Goal: Task Accomplishment & Management: Manage account settings

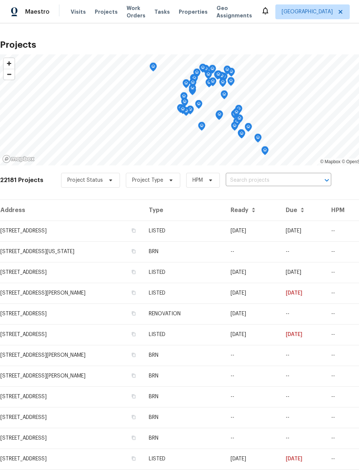
click at [262, 185] on input "text" at bounding box center [268, 180] width 85 height 11
type input "16223"
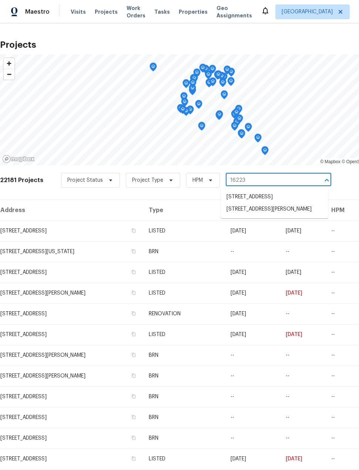
click at [253, 215] on li "[STREET_ADDRESS][PERSON_NAME]" at bounding box center [274, 209] width 108 height 12
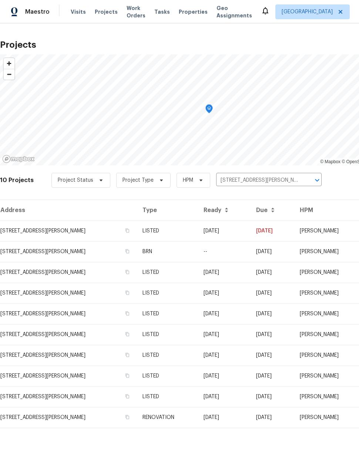
click at [321, 226] on td "[PERSON_NAME]" at bounding box center [329, 230] width 71 height 21
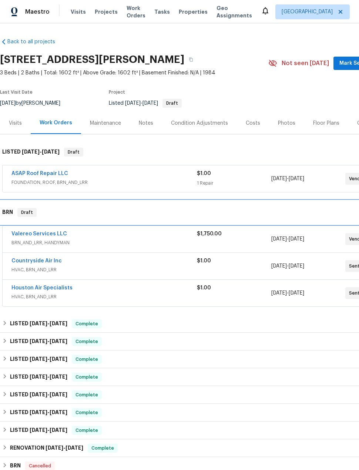
click at [38, 223] on div "BRN Draft" at bounding box center [209, 212] width 418 height 24
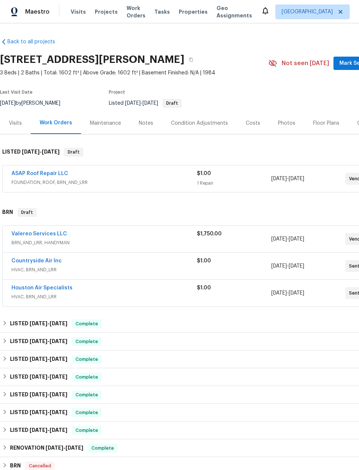
click at [47, 236] on link "Valereo Services LLC" at bounding box center [38, 233] width 55 height 5
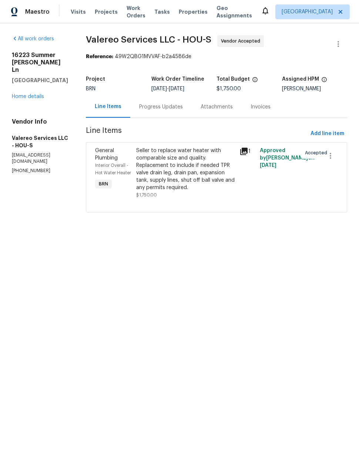
click at [154, 108] on div "Progress Updates" at bounding box center [161, 106] width 44 height 7
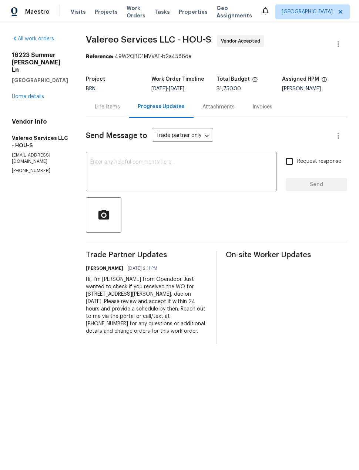
click at [28, 94] on link "Home details" at bounding box center [28, 96] width 32 height 5
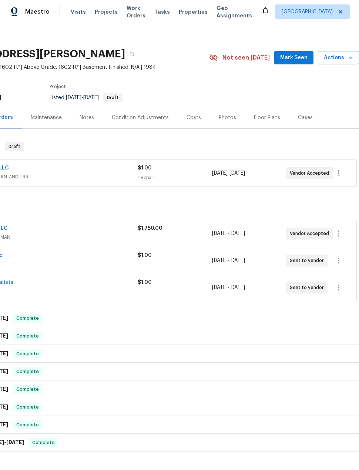
scroll to position [6, 59]
click at [337, 234] on icon "button" at bounding box center [338, 233] width 9 height 9
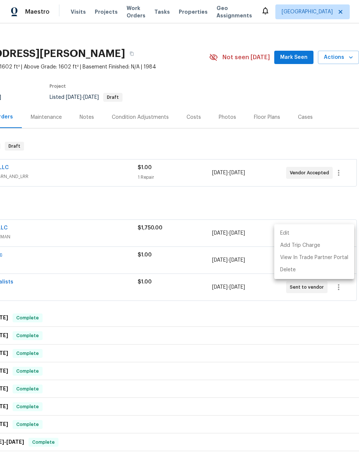
click at [291, 236] on li "Edit" at bounding box center [314, 233] width 80 height 12
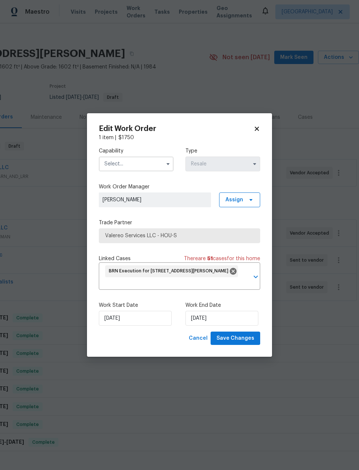
click at [136, 165] on input "text" at bounding box center [136, 163] width 75 height 15
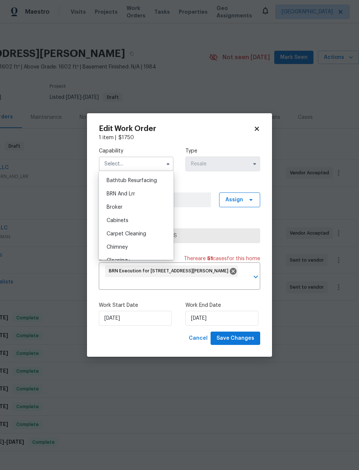
scroll to position [26, 0]
click at [140, 188] on div "BRN And Lrr" at bounding box center [136, 192] width 71 height 13
type input "BRN And Lrr"
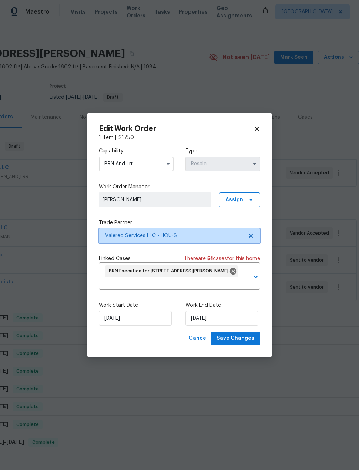
click at [211, 237] on span "Valereo Services LLC - HOU-S" at bounding box center [174, 235] width 138 height 7
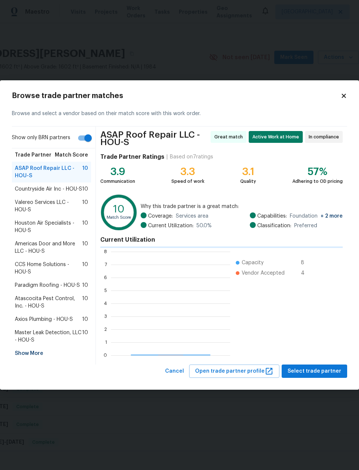
scroll to position [104, 119]
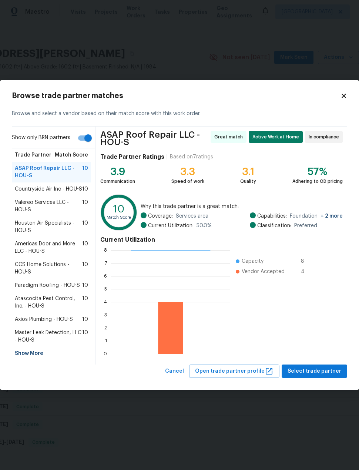
click at [29, 348] on div "Show More" at bounding box center [51, 353] width 79 height 13
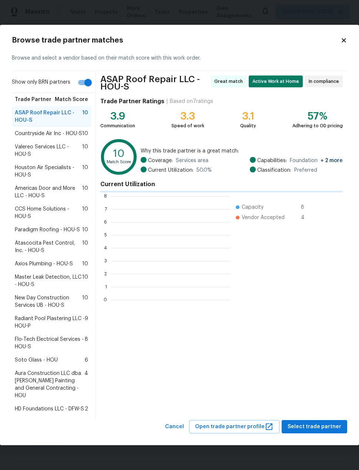
scroll to position [1, 1]
click at [56, 386] on span "Aura Construction LLC dba [PERSON_NAME] Painting and General Contracting - HOU" at bounding box center [50, 384] width 70 height 30
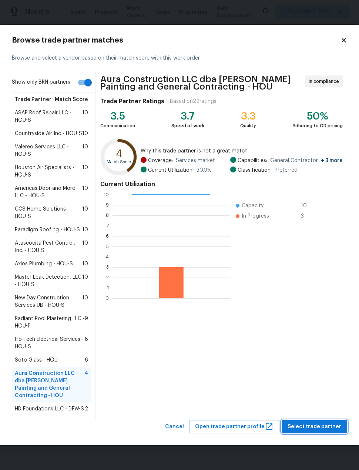
click at [321, 422] on span "Select trade partner" at bounding box center [314, 426] width 54 height 9
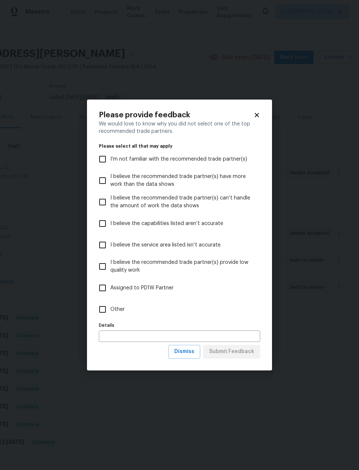
click at [100, 305] on input "Other" at bounding box center [103, 309] width 16 height 16
checkbox input "true"
click at [244, 355] on span "Submit Feedback" at bounding box center [231, 351] width 45 height 9
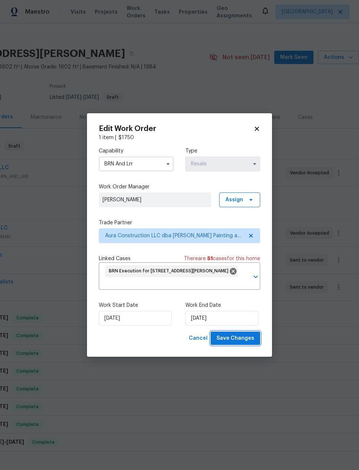
click at [243, 339] on span "Save Changes" at bounding box center [235, 338] width 38 height 9
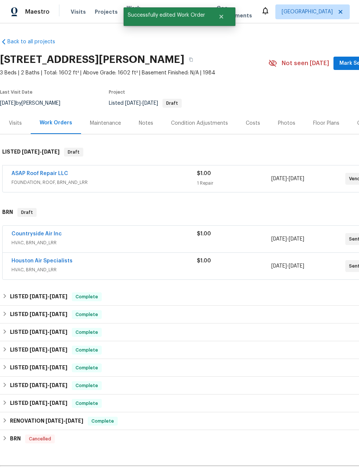
scroll to position [0, 0]
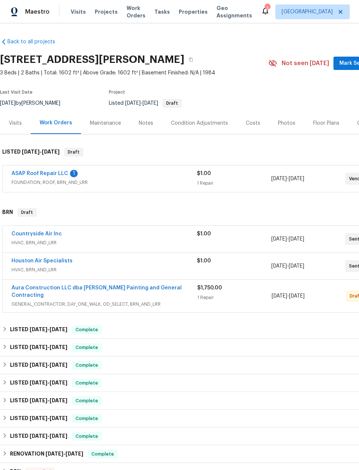
click at [131, 287] on link "Aura Construction LLC dba [PERSON_NAME] Painting and General Contracting" at bounding box center [96, 291] width 170 height 13
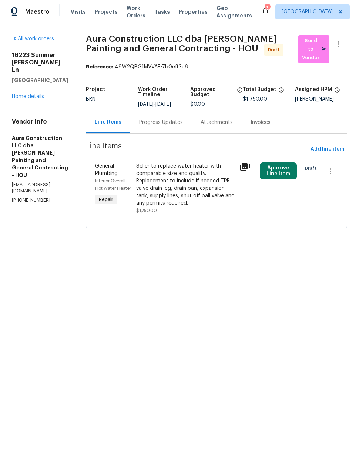
click at [189, 174] on div "Seller to replace water heater with comparable size and quality. Replacement to…" at bounding box center [185, 184] width 98 height 44
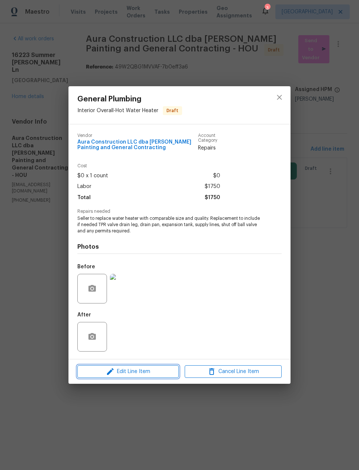
click at [146, 368] on span "Edit Line Item" at bounding box center [128, 371] width 97 height 9
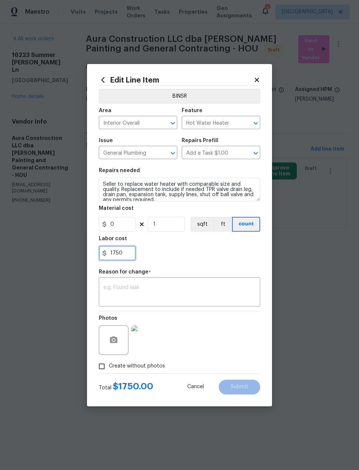
click at [125, 257] on input "1750" at bounding box center [117, 253] width 37 height 15
type input "1"
type input "975"
click at [141, 300] on textarea at bounding box center [179, 293] width 152 height 16
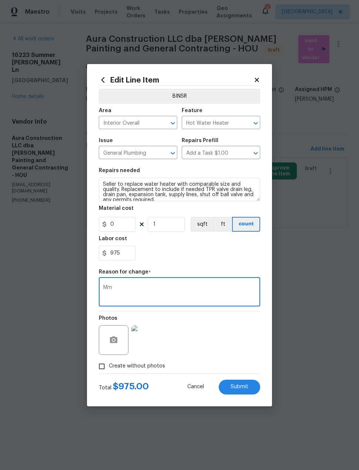
type textarea "M"
type textarea "Cost"
click at [145, 343] on img at bounding box center [146, 340] width 30 height 30
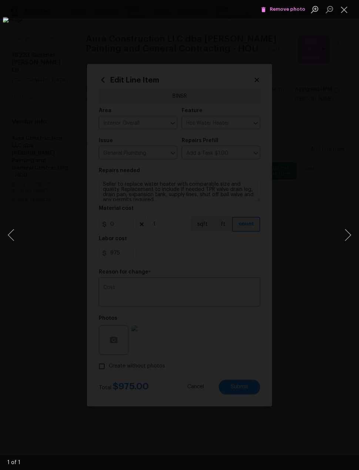
click at [237, 78] on div "Lightbox" at bounding box center [179, 235] width 359 height 470
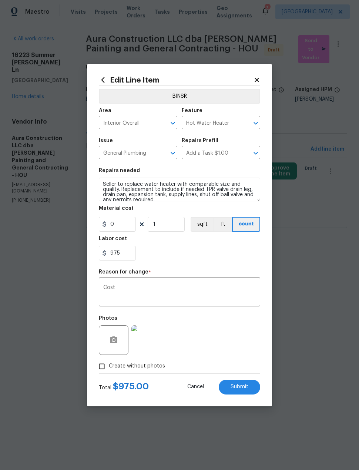
click at [244, 390] on button "Submit" at bounding box center [239, 386] width 41 height 15
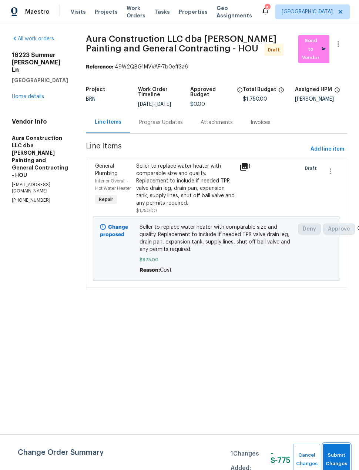
click at [335, 455] on span "Submit Changes" at bounding box center [337, 459] width 20 height 17
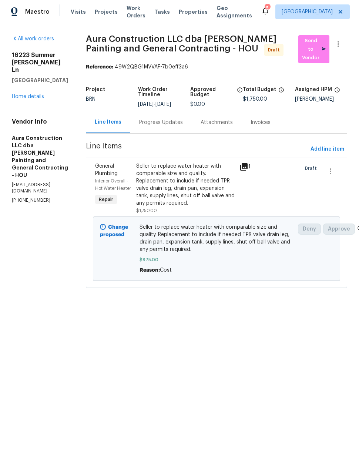
click at [29, 94] on link "Home details" at bounding box center [28, 96] width 32 height 5
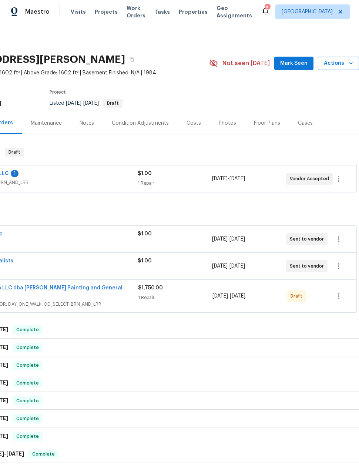
scroll to position [0, 59]
click at [337, 297] on icon "button" at bounding box center [338, 295] width 9 height 9
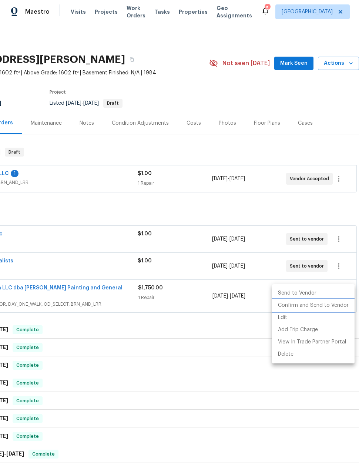
click at [330, 308] on li "Confirm and Send to Vendor" at bounding box center [313, 305] width 82 height 12
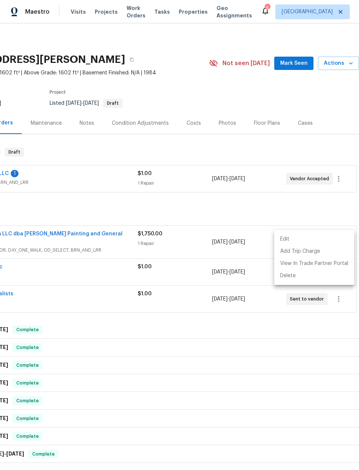
click at [297, 63] on div at bounding box center [179, 235] width 359 height 470
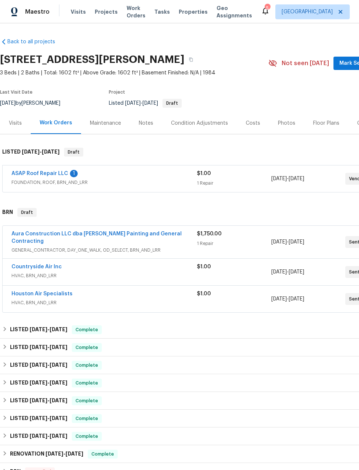
click at [44, 235] on link "Aura Construction LLC dba [PERSON_NAME] Painting and General Contracting" at bounding box center [96, 237] width 170 height 13
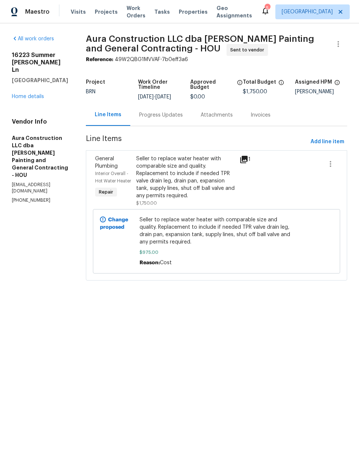
click at [33, 94] on link "Home details" at bounding box center [28, 96] width 32 height 5
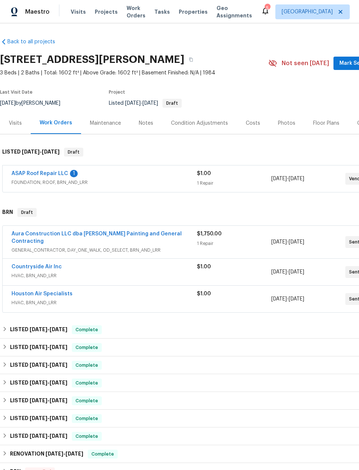
click at [34, 174] on link "ASAP Roof Repair LLC" at bounding box center [39, 173] width 57 height 5
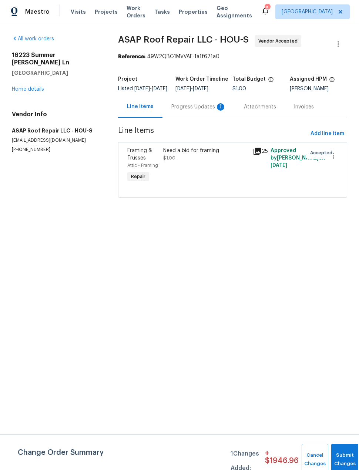
click at [190, 111] on div "Progress Updates 1" at bounding box center [198, 106] width 55 height 7
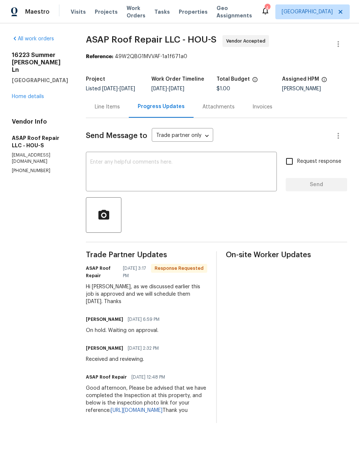
click at [26, 94] on link "Home details" at bounding box center [28, 96] width 32 height 5
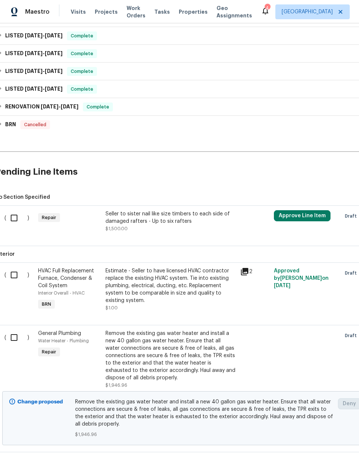
scroll to position [347, 4]
click at [17, 335] on input "checkbox" at bounding box center [17, 338] width 21 height 16
checkbox input "true"
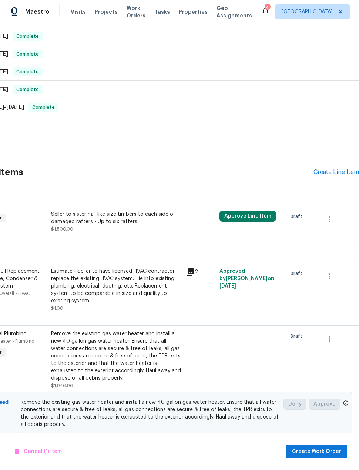
scroll to position [347, 59]
click at [330, 337] on icon "button" at bounding box center [329, 338] width 9 height 9
click at [337, 333] on li "Cancel" at bounding box center [334, 333] width 28 height 12
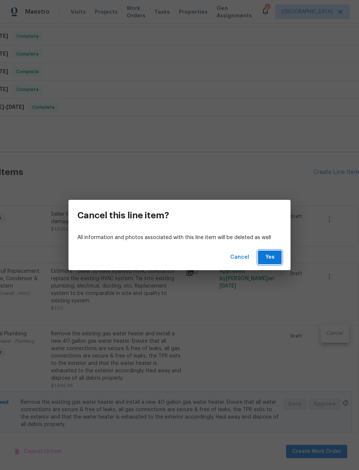
click at [271, 253] on span "Yes" at bounding box center [270, 257] width 12 height 9
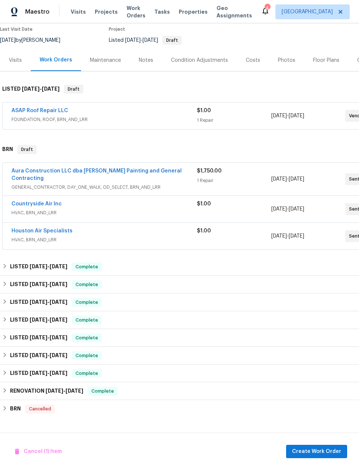
scroll to position [62, 0]
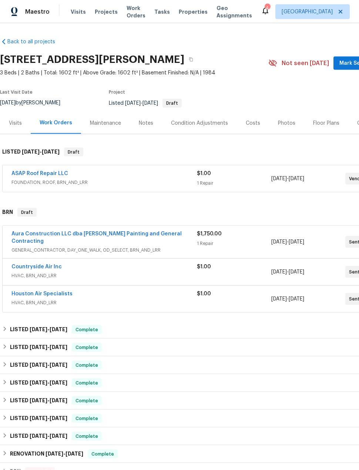
click at [37, 246] on span "GENERAL_CONTRACTOR, DAY_ONE_WALK, OD_SELECT, BRN_AND_LRR" at bounding box center [103, 249] width 185 height 7
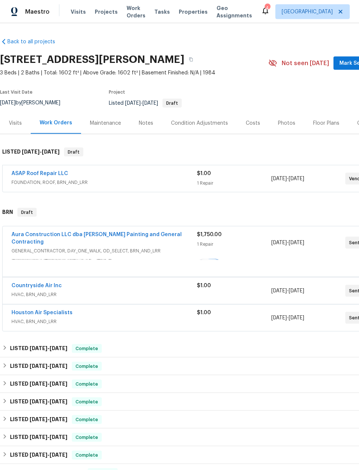
scroll to position [5, 0]
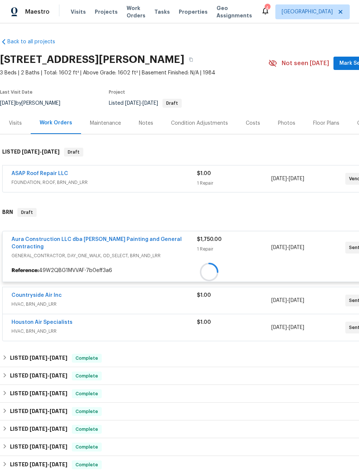
click at [48, 236] on div at bounding box center [209, 271] width 418 height 143
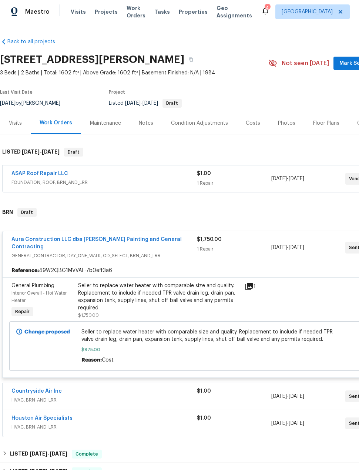
click at [180, 291] on div "Seller to replace water heater with comparable size and quality. Replacement to…" at bounding box center [159, 297] width 162 height 30
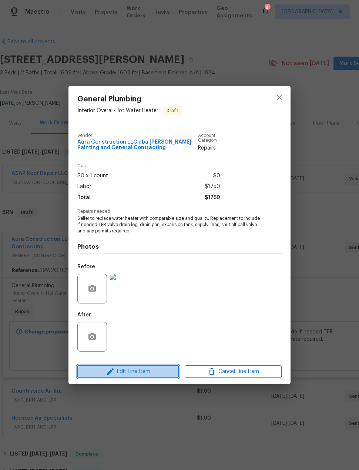
click at [121, 374] on span "Edit Line Item" at bounding box center [128, 371] width 97 height 9
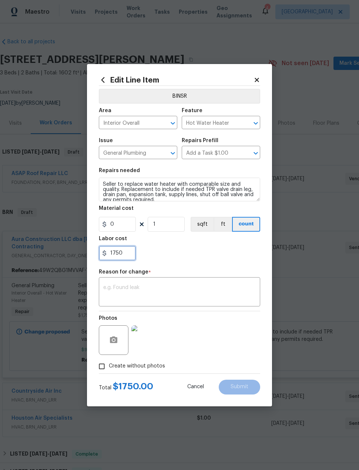
click at [127, 250] on input "1750" at bounding box center [117, 253] width 37 height 15
click at [128, 258] on input "1750" at bounding box center [117, 253] width 37 height 15
type input "1"
type input "975"
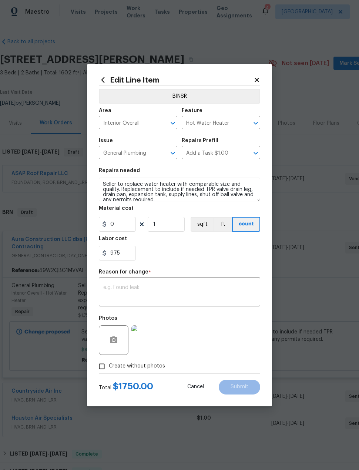
click at [213, 260] on div "975" at bounding box center [179, 253] width 161 height 15
click at [204, 293] on textarea at bounding box center [179, 293] width 152 height 16
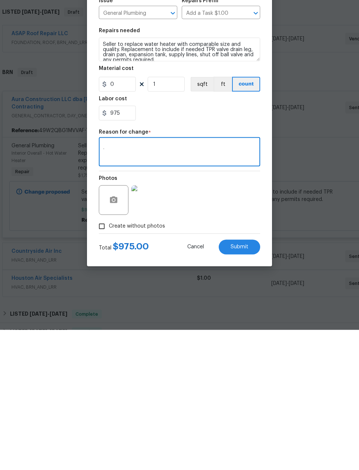
scroll to position [28, 0]
type textarea "."
click at [250, 379] on button "Submit" at bounding box center [239, 386] width 41 height 15
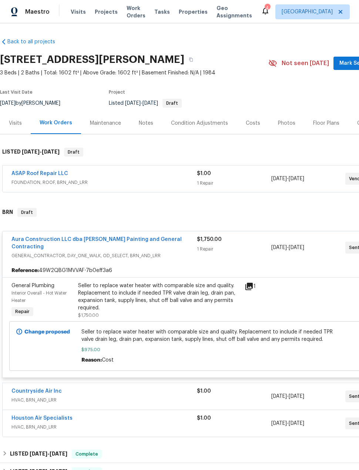
scroll to position [0, 0]
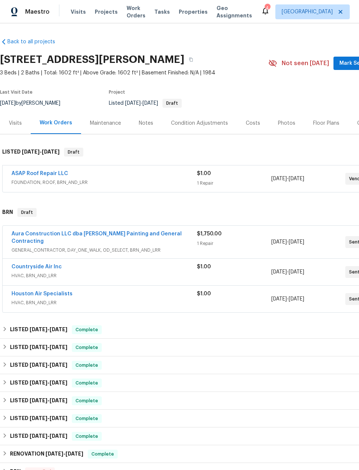
click at [138, 232] on link "Aura Construction LLC dba [PERSON_NAME] Painting and General Contracting" at bounding box center [96, 237] width 170 height 13
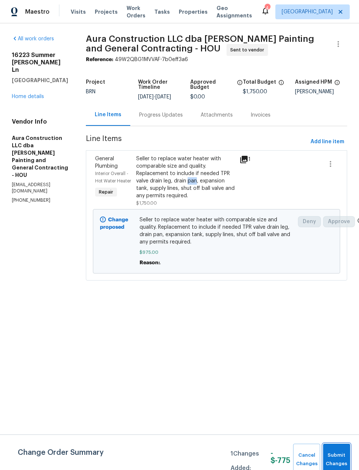
click at [340, 453] on span "Submit Changes" at bounding box center [337, 459] width 20 height 17
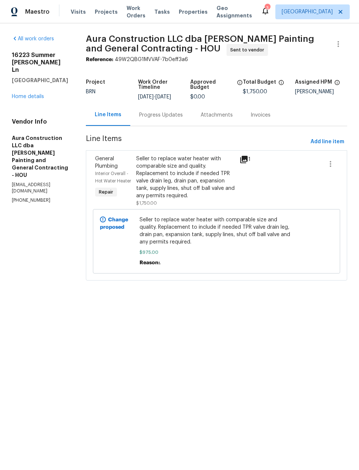
click at [27, 94] on link "Home details" at bounding box center [28, 96] width 32 height 5
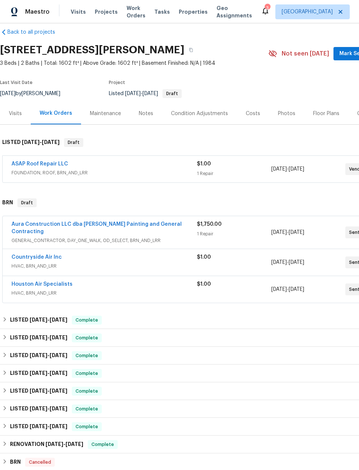
scroll to position [9, 0]
click at [30, 226] on link "Aura Construction LLC dba [PERSON_NAME] Painting and General Contracting" at bounding box center [96, 228] width 170 height 13
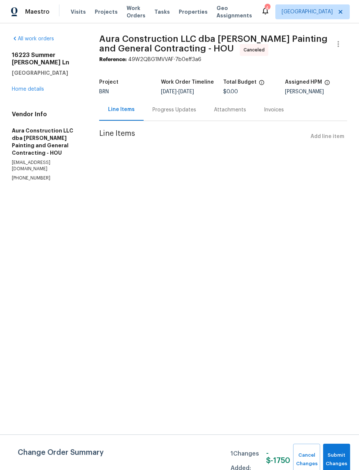
click at [37, 87] on link "Home details" at bounding box center [28, 89] width 32 height 5
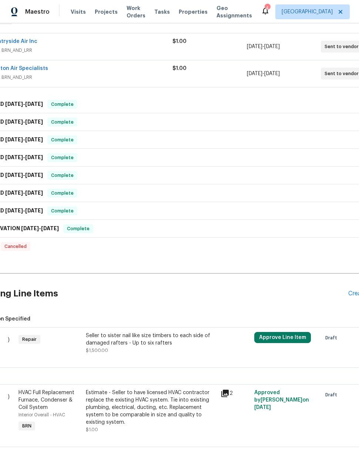
scroll to position [192, 38]
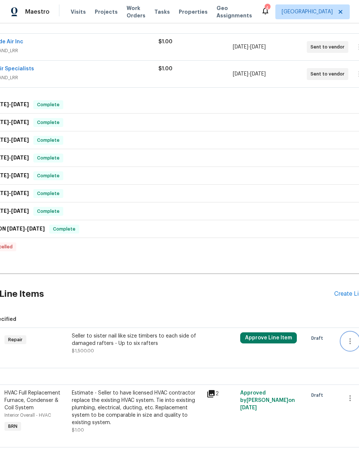
click at [348, 346] on button "button" at bounding box center [350, 341] width 18 height 18
click at [344, 344] on li "Cancel" at bounding box center [338, 341] width 28 height 12
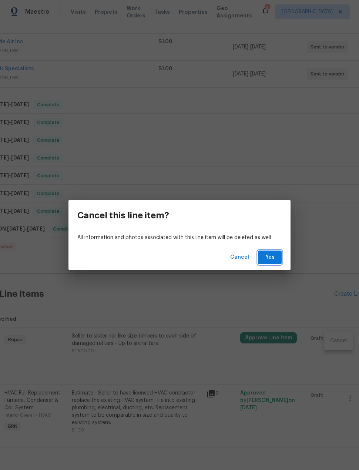
click at [271, 258] on span "Yes" at bounding box center [270, 257] width 12 height 9
click at [270, 257] on span "Yes" at bounding box center [270, 257] width 12 height 9
click at [270, 259] on span "Yes" at bounding box center [270, 257] width 12 height 9
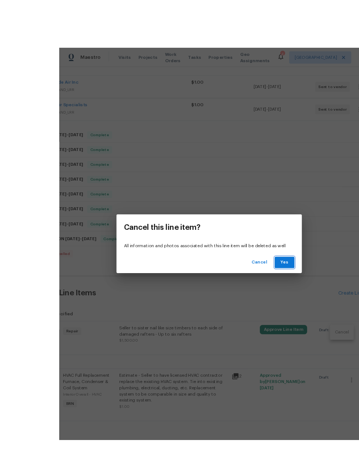
scroll to position [10, 0]
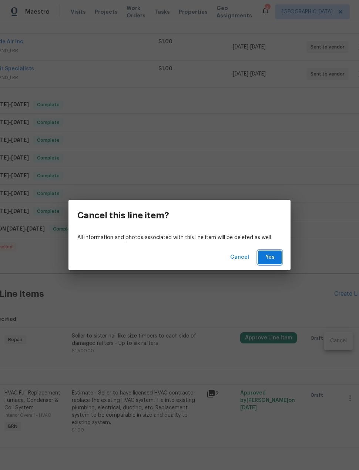
click at [273, 258] on span "Yes" at bounding box center [270, 257] width 12 height 9
click at [274, 257] on span "Yes" at bounding box center [270, 257] width 12 height 9
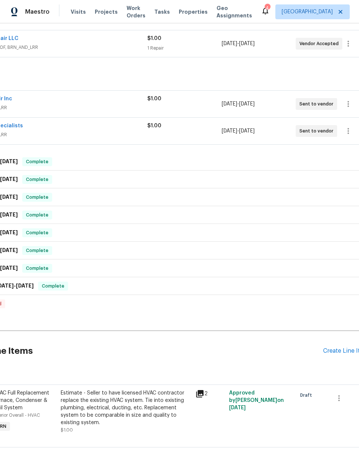
scroll to position [135, 50]
click at [340, 347] on div "Create Line Item" at bounding box center [345, 350] width 45 height 7
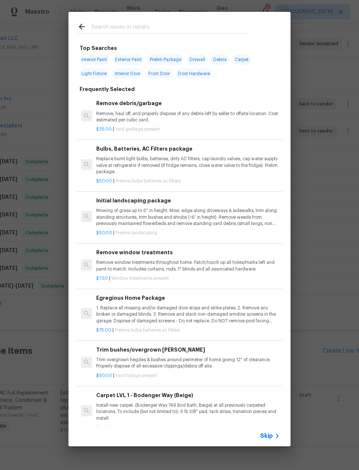
click at [52, 341] on div "Top Searches Interior Paint Exterior Paint Prelim Package Drywall Debris Carpet…" at bounding box center [179, 229] width 359 height 458
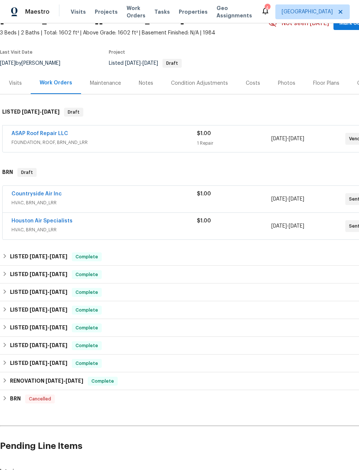
scroll to position [36, 0]
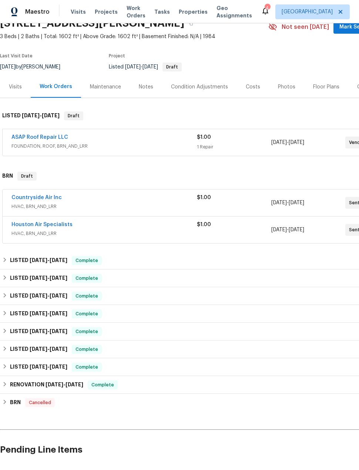
click at [43, 195] on link "Countryside Air Inc" at bounding box center [36, 197] width 50 height 5
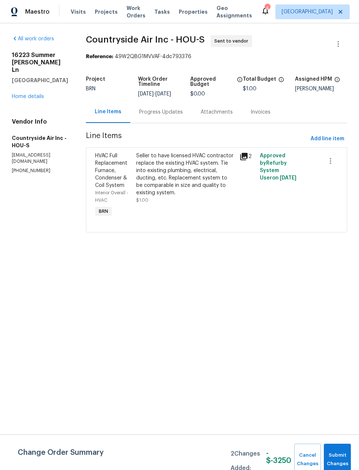
click at [188, 175] on div "Seller to have licensed HVAC contractor replace the existing HVAC system. Tie i…" at bounding box center [185, 174] width 98 height 44
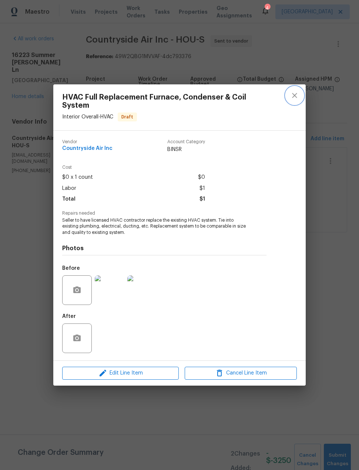
click at [295, 95] on icon "close" at bounding box center [294, 95] width 9 height 9
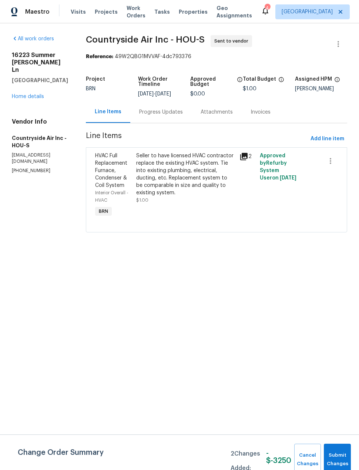
click at [178, 119] on div "Progress Updates" at bounding box center [160, 112] width 61 height 22
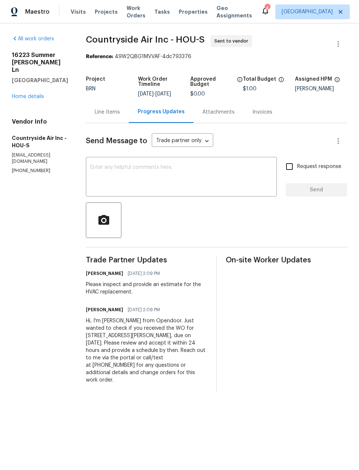
click at [106, 115] on div "Line Items" at bounding box center [107, 111] width 25 height 7
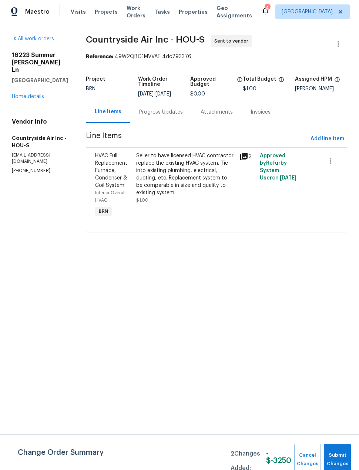
click at [204, 171] on div "Seller to have licensed HVAC contractor replace the existing HVAC system. Tie i…" at bounding box center [185, 174] width 98 height 44
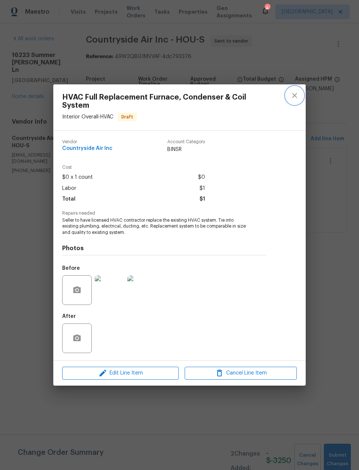
click at [293, 98] on icon "close" at bounding box center [294, 95] width 9 height 9
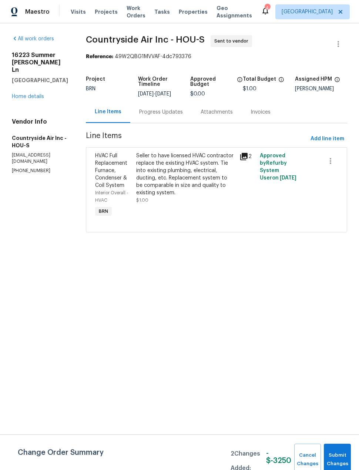
click at [39, 94] on link "Home details" at bounding box center [28, 96] width 32 height 5
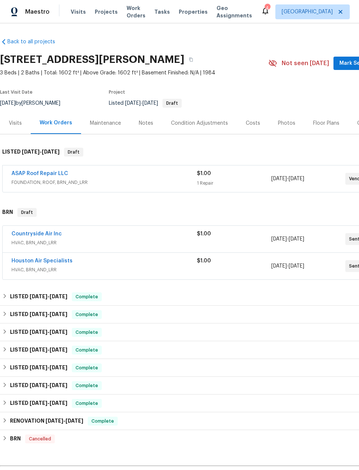
click at [51, 236] on link "Countryside Air Inc" at bounding box center [36, 233] width 50 height 5
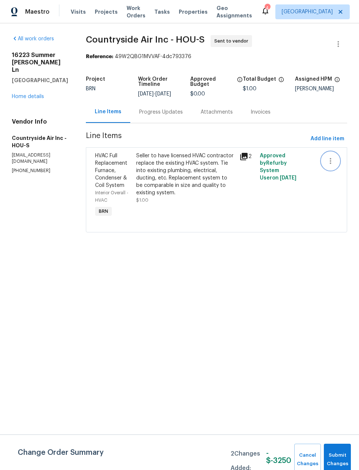
click at [330, 161] on icon "button" at bounding box center [330, 161] width 1 height 6
click at [44, 91] on div at bounding box center [179, 235] width 359 height 470
click at [37, 94] on link "Home details" at bounding box center [28, 96] width 32 height 5
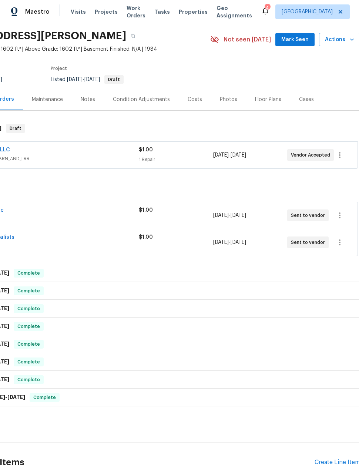
scroll to position [26, 58]
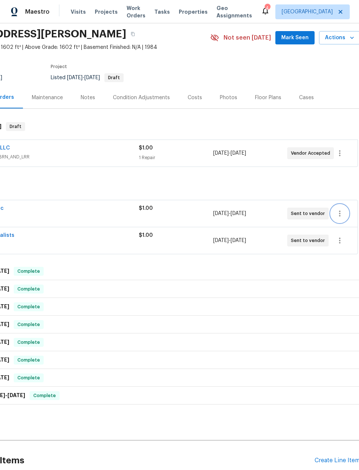
click at [340, 212] on icon "button" at bounding box center [339, 213] width 1 height 6
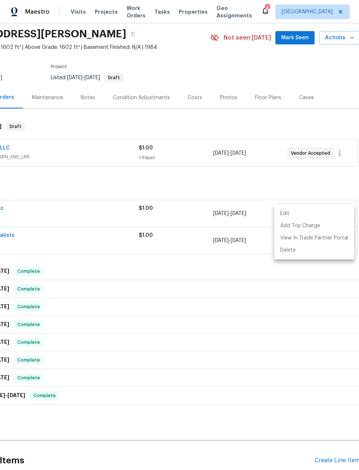
click at [296, 213] on li "Edit" at bounding box center [314, 213] width 80 height 12
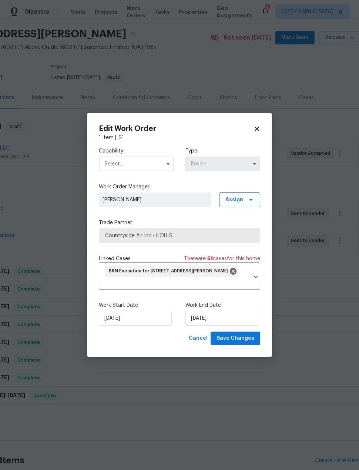
click at [254, 131] on icon at bounding box center [256, 128] width 7 height 7
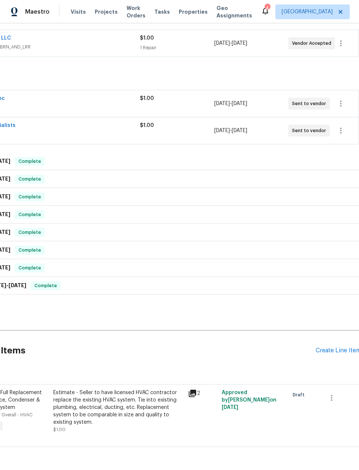
scroll to position [135, 57]
click at [339, 350] on div "Create Line Item" at bounding box center [337, 350] width 45 height 7
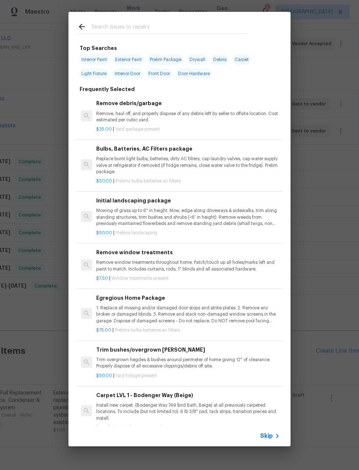
click at [192, 29] on input "text" at bounding box center [169, 27] width 157 height 11
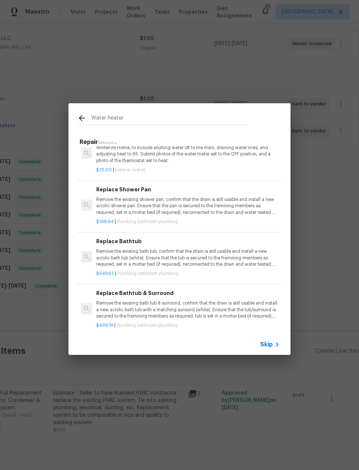
scroll to position [614, 0]
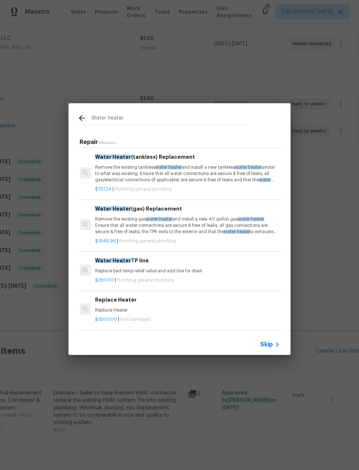
click at [187, 124] on input "Water heater" at bounding box center [169, 119] width 157 height 11
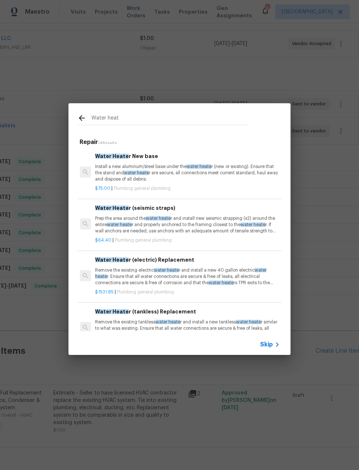
scroll to position [0, 1]
type input "W"
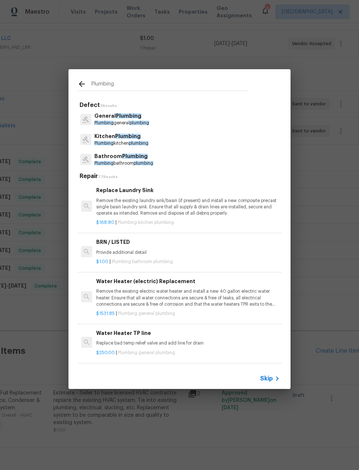
type input "Plumbing"
click at [219, 118] on div "General Plumbing Plumbing general plumbing" at bounding box center [179, 119] width 204 height 20
click at [218, 118] on div "General Plumbing Plumbing general plumbing" at bounding box center [179, 119] width 204 height 20
click at [215, 115] on div "General Plumbing Plumbing general plumbing" at bounding box center [179, 119] width 204 height 20
click at [202, 117] on div "General Plumbing Plumbing general plumbing" at bounding box center [179, 119] width 204 height 20
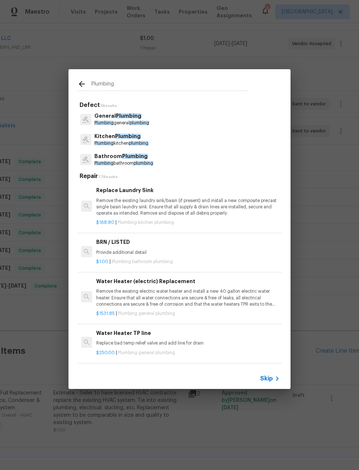
click at [140, 118] on p "General Plumbing" at bounding box center [121, 116] width 55 height 8
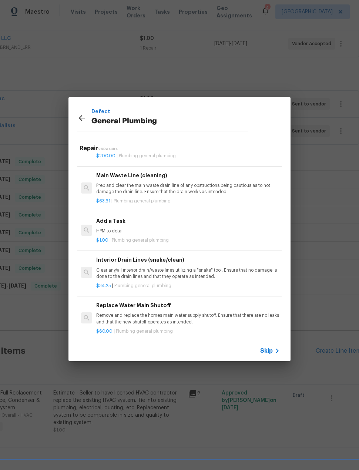
scroll to position [779, 0]
click at [196, 227] on p "HPM to detail" at bounding box center [187, 230] width 183 height 6
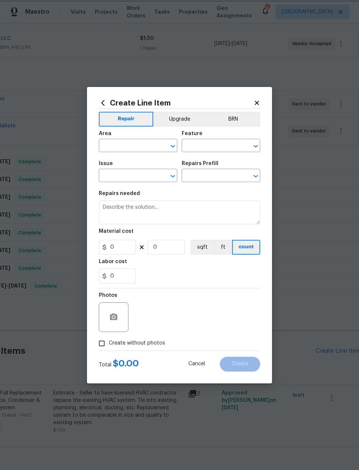
type input "Plumbing"
type input "General Plumbing"
type input "Add a Task $1.00"
type textarea "HPM to detail"
type input "1"
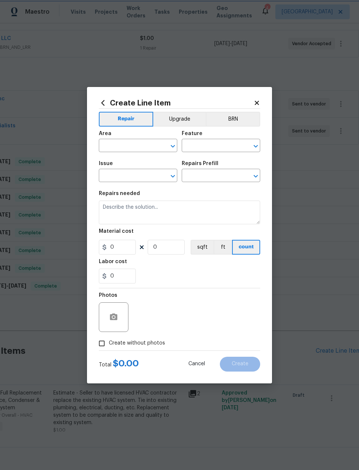
type input "1"
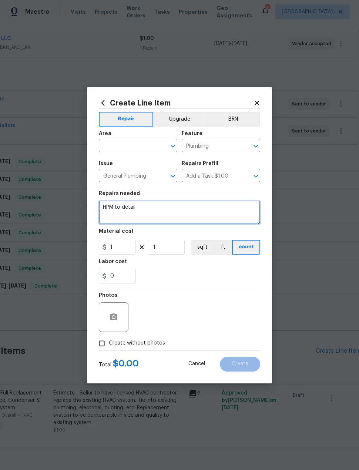
click at [196, 223] on textarea "HPM to detail" at bounding box center [179, 212] width 161 height 24
click at [188, 207] on textarea "HPM to detail" at bounding box center [179, 212] width 161 height 24
type textarea "H"
click at [117, 209] on textarea at bounding box center [179, 212] width 161 height 24
click at [117, 206] on textarea at bounding box center [179, 212] width 161 height 24
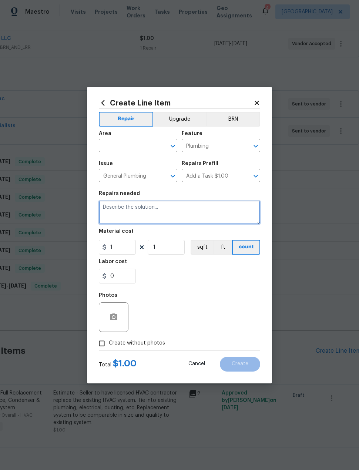
click at [121, 211] on textarea at bounding box center [179, 212] width 161 height 24
click at [115, 209] on textarea at bounding box center [179, 212] width 161 height 24
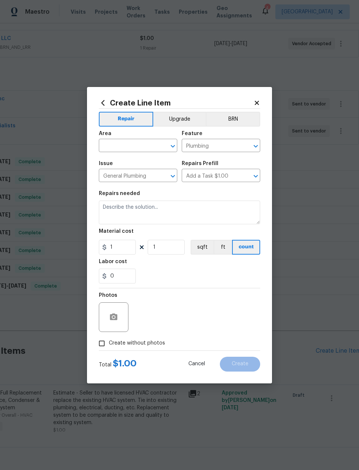
click at [130, 142] on input "text" at bounding box center [128, 146] width 58 height 11
type input "g"
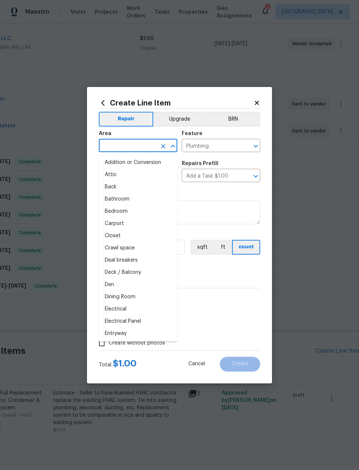
click at [236, 113] on button "BRN" at bounding box center [233, 119] width 54 height 15
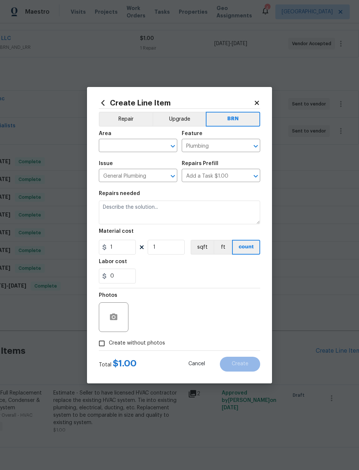
click at [130, 142] on input "text" at bounding box center [128, 146] width 58 height 11
click at [155, 181] on ul "Exterior Overall Interior Overall" at bounding box center [138, 168] width 78 height 30
click at [153, 173] on li "Interior Overall" at bounding box center [138, 175] width 78 height 12
type input "Interior Overall"
click at [250, 145] on button "Clear" at bounding box center [246, 146] width 10 height 10
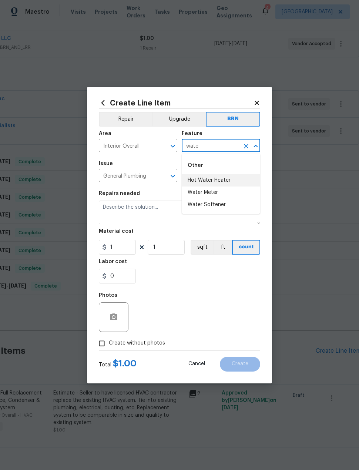
click at [240, 181] on li "Hot Water Heater" at bounding box center [221, 180] width 78 height 12
type input "Hot Water Heater"
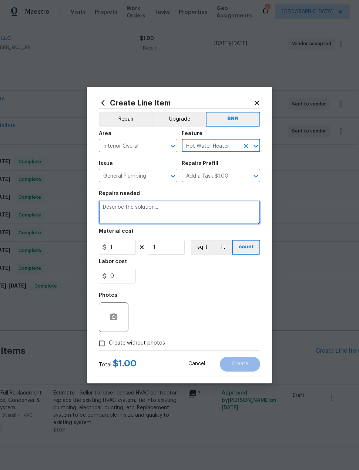
click at [226, 216] on textarea at bounding box center [179, 212] width 161 height 24
click at [142, 217] on textarea at bounding box center [179, 212] width 161 height 24
paste textarea "New Change Order Escalation Request in Houston - Requester: Maria.Zakharnitskai…"
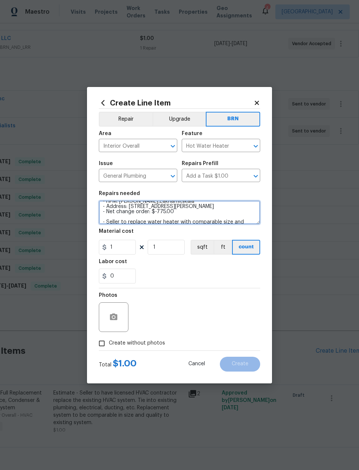
scroll to position [17, 0]
click at [189, 212] on textarea "New Change Order Escalation Request in Houston - Requester: Maria.Zakharnitskai…" at bounding box center [179, 212] width 161 height 24
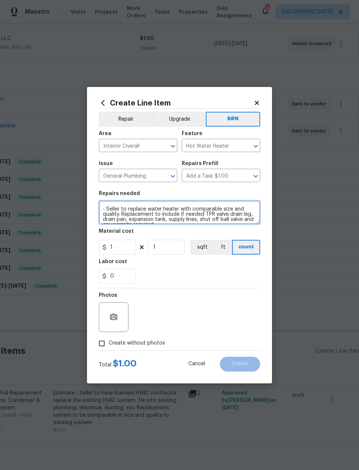
scroll to position [3, 0]
click at [104, 218] on textarea "- Seller to replace water heater with comparable size and quality. Replacement …" at bounding box center [179, 212] width 161 height 24
click at [102, 216] on textarea "- Seller to replace water heater with comparable size and quality. Replacement …" at bounding box center [179, 212] width 161 height 24
click at [107, 215] on textarea "- Seller to replace water heater with comparable size and quality. Replacement …" at bounding box center [179, 212] width 161 height 24
type textarea "Seller to replace water heater with comparable size and quality. Replacement to…"
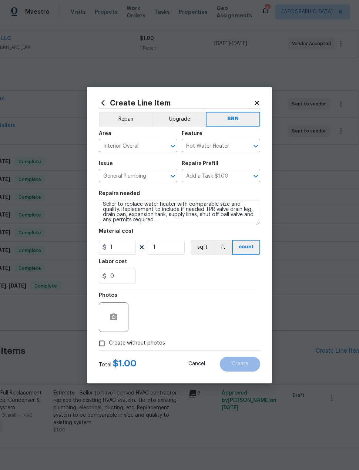
click at [234, 271] on div "0" at bounding box center [179, 276] width 161 height 15
click at [121, 248] on input "1" at bounding box center [117, 247] width 37 height 15
type input "975"
click at [202, 276] on div "0" at bounding box center [179, 276] width 161 height 15
click at [107, 343] on input "Create without photos" at bounding box center [102, 343] width 14 height 14
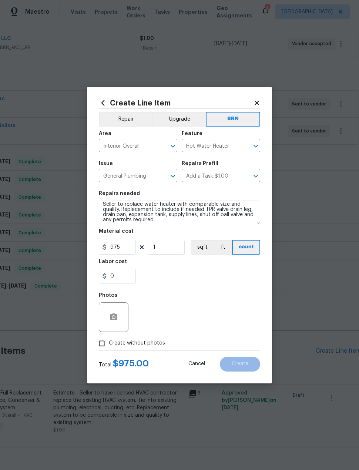
checkbox input "true"
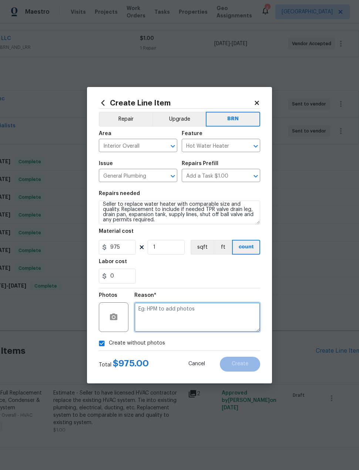
click at [197, 322] on textarea at bounding box center [197, 317] width 126 height 30
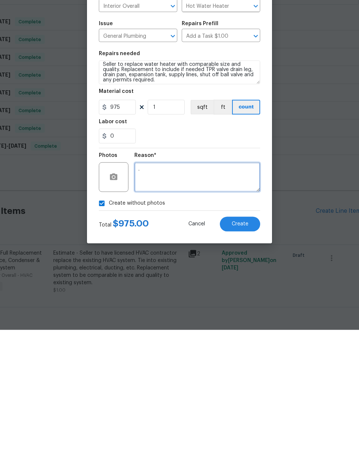
scroll to position [28, 0]
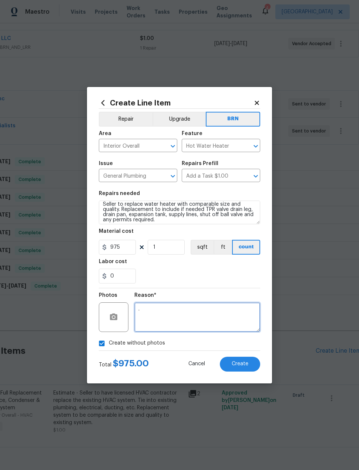
type textarea "."
click at [112, 316] on icon "button" at bounding box center [113, 316] width 7 height 7
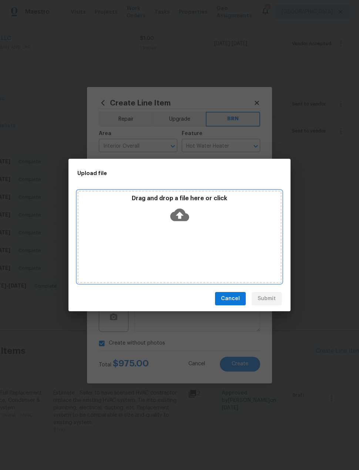
click at [181, 216] on icon at bounding box center [179, 214] width 19 height 19
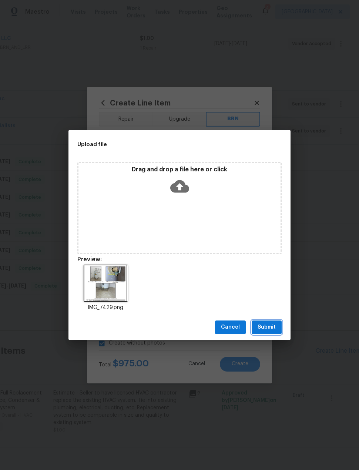
click at [270, 331] on span "Submit" at bounding box center [266, 327] width 18 height 9
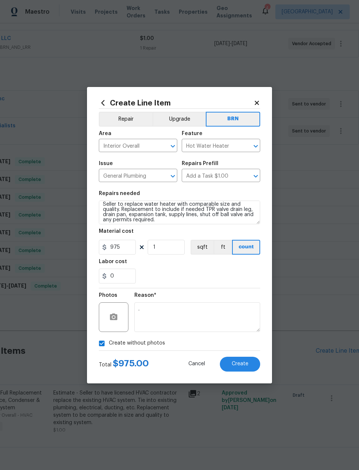
click at [106, 342] on input "Create without photos" at bounding box center [102, 343] width 14 height 14
checkbox input "false"
click at [105, 320] on button "button" at bounding box center [114, 317] width 18 height 18
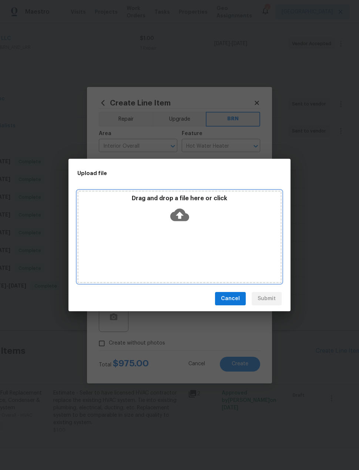
click at [182, 212] on icon at bounding box center [179, 215] width 19 height 13
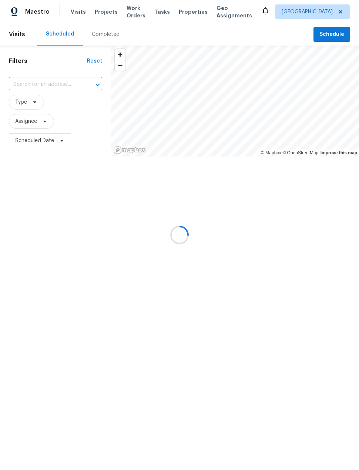
click at [100, 15] on div at bounding box center [179, 235] width 359 height 470
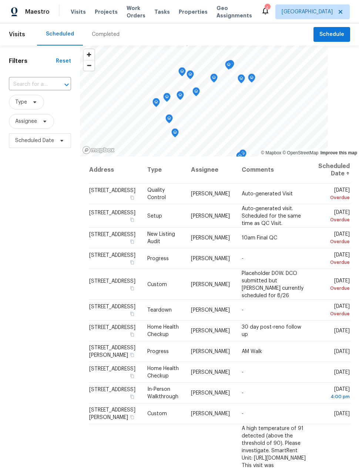
click at [106, 11] on span "Projects" at bounding box center [106, 11] width 23 height 7
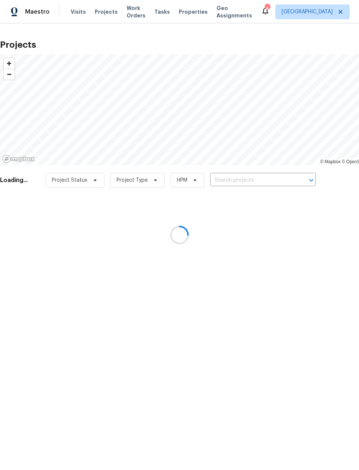
click at [262, 179] on div at bounding box center [179, 235] width 359 height 470
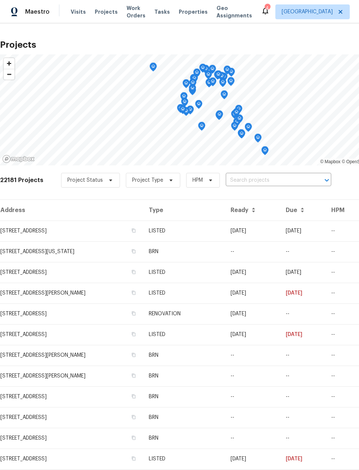
click at [256, 185] on input "text" at bounding box center [268, 180] width 85 height 11
type input "16223 summer"
click at [308, 178] on input "text" at bounding box center [268, 180] width 85 height 11
type input "16223 summer dawn"
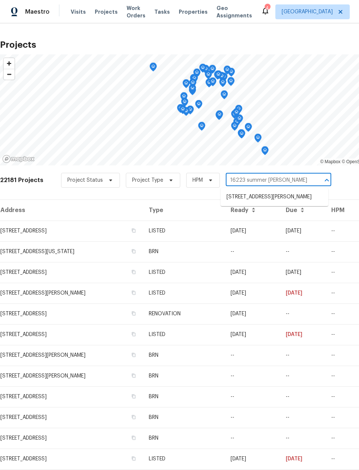
click at [269, 202] on li "[STREET_ADDRESS][PERSON_NAME]" at bounding box center [274, 197] width 108 height 12
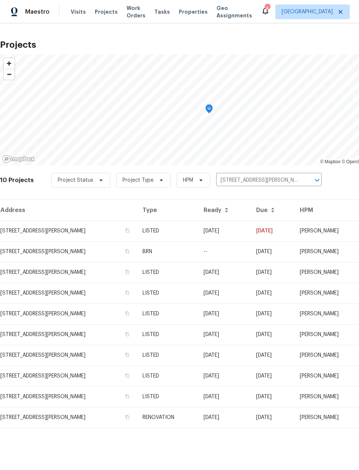
click at [73, 238] on td "[STREET_ADDRESS][PERSON_NAME]" at bounding box center [68, 230] width 136 height 21
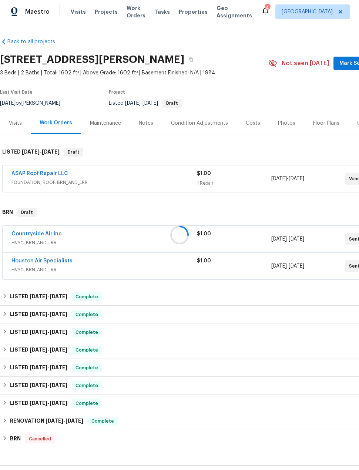
scroll to position [28, 0]
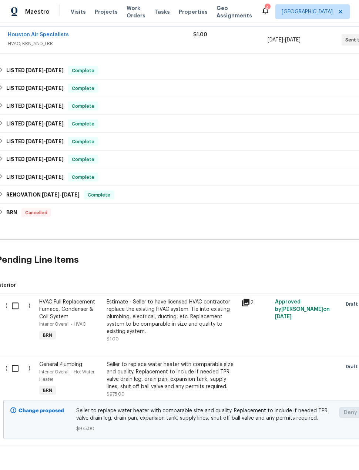
scroll to position [226, 4]
click at [15, 369] on input "checkbox" at bounding box center [17, 369] width 21 height 16
checkbox input "true"
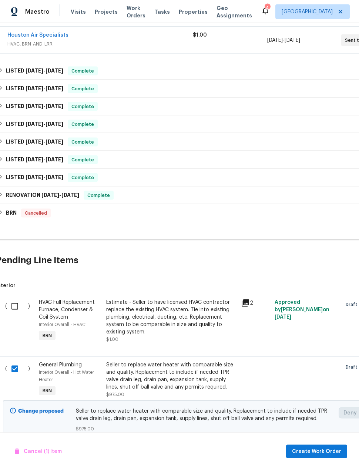
scroll to position [3, 0]
click at [324, 451] on span "Create Work Order" at bounding box center [316, 451] width 49 height 9
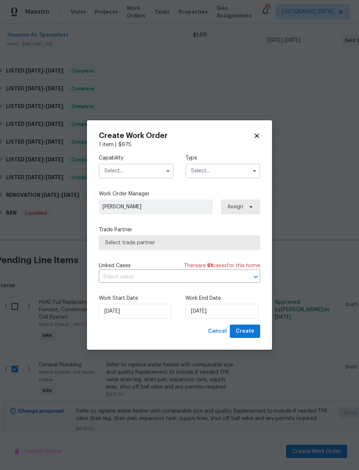
click at [133, 169] on input "text" at bounding box center [136, 170] width 75 height 15
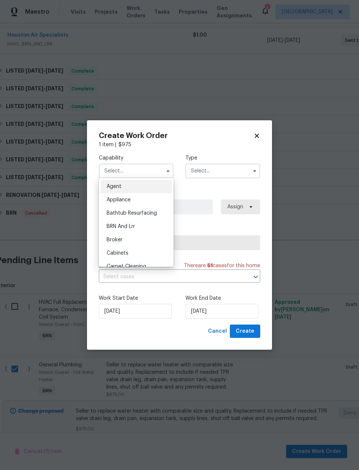
click at [145, 229] on div "BRN And Lrr" at bounding box center [136, 226] width 71 height 13
type input "BRN And Lrr"
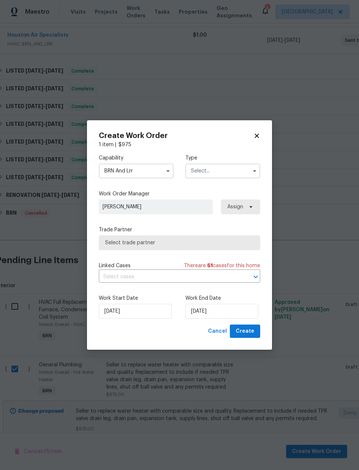
click at [229, 173] on input "text" at bounding box center [222, 170] width 75 height 15
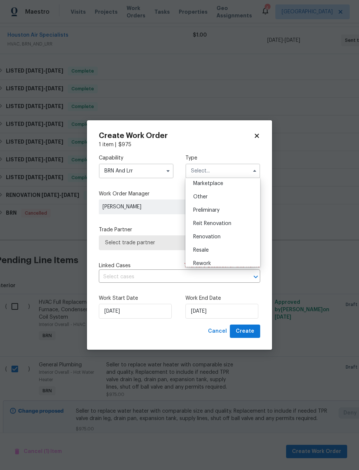
scroll to position [137, 0]
click at [225, 250] on div "Resale" at bounding box center [222, 248] width 71 height 13
type input "Resale"
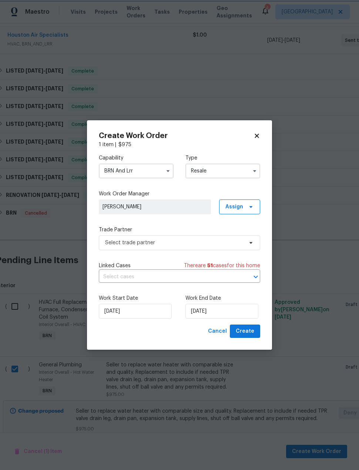
scroll to position [0, 0]
click at [198, 281] on input "text" at bounding box center [169, 276] width 141 height 11
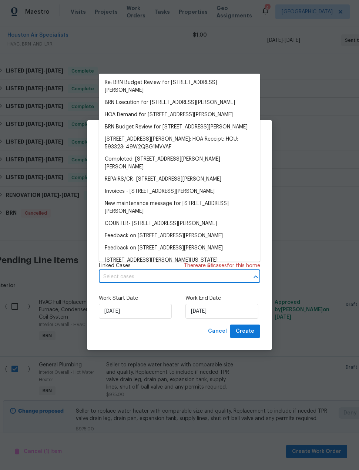
click at [236, 102] on li "BRN Execution for 16223 Summer Dawn Ln, Houston, TX 77095" at bounding box center [179, 103] width 161 height 12
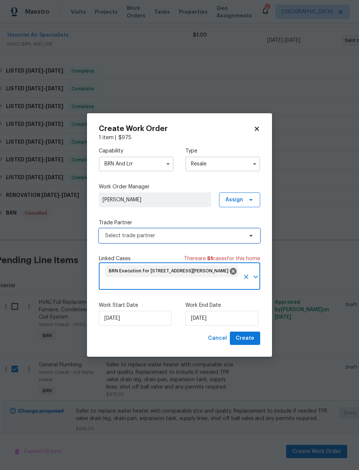
click at [190, 236] on span "Select trade partner" at bounding box center [174, 235] width 138 height 7
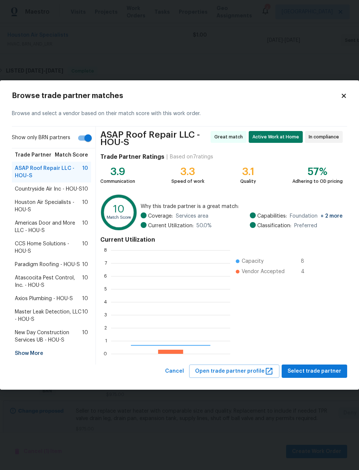
scroll to position [104, 119]
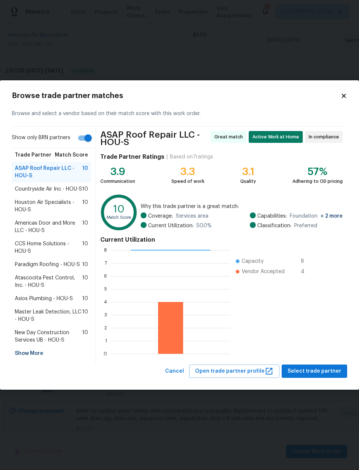
click at [40, 357] on div "Show More" at bounding box center [51, 353] width 79 height 13
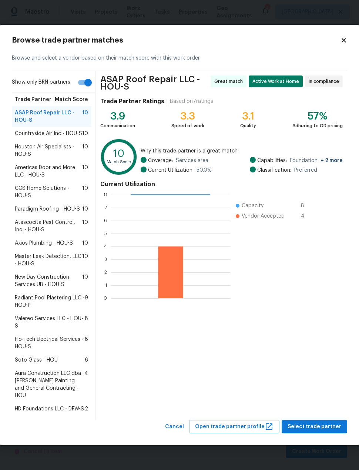
click at [61, 388] on span "Aura Construction LLC dba [PERSON_NAME] Painting and General Contracting - HOU" at bounding box center [50, 384] width 70 height 30
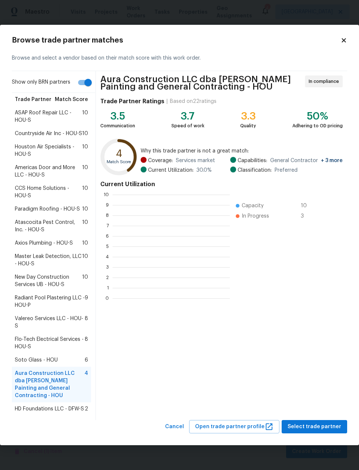
scroll to position [104, 117]
click at [300, 422] on span "Select trade partner" at bounding box center [314, 426] width 54 height 9
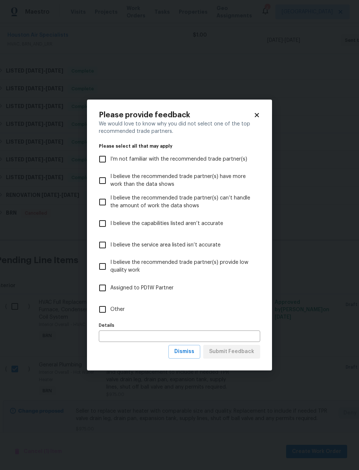
click at [101, 313] on input "Other" at bounding box center [103, 309] width 16 height 16
checkbox input "true"
click at [243, 351] on span "Submit Feedback" at bounding box center [231, 351] width 45 height 9
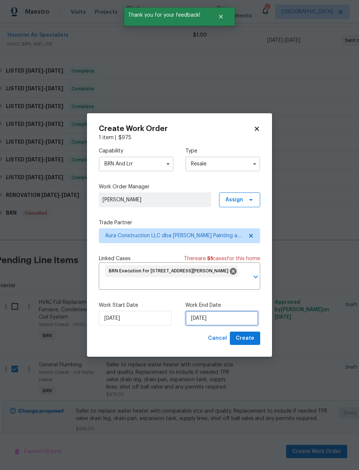
click at [227, 320] on input "[DATE]" at bounding box center [221, 318] width 73 height 15
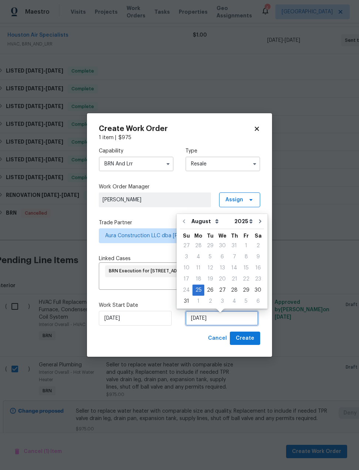
scroll to position [17, 0]
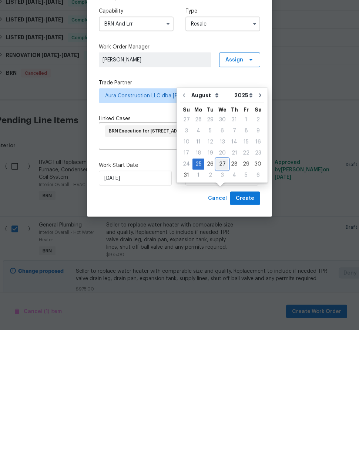
click at [219, 299] on div "27" at bounding box center [222, 304] width 12 height 10
type input "[DATE]"
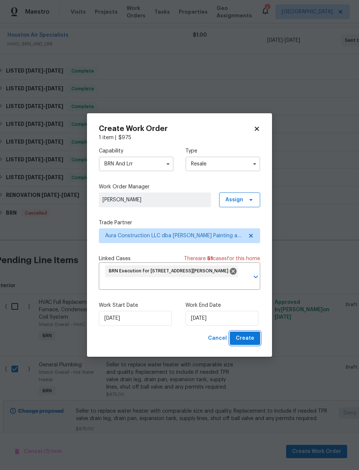
click at [256, 338] on button "Create" at bounding box center [245, 338] width 30 height 14
checkbox input "false"
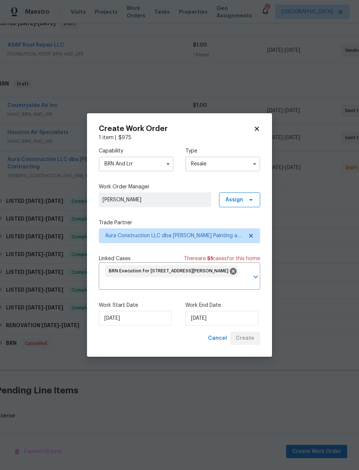
scroll to position [94, 4]
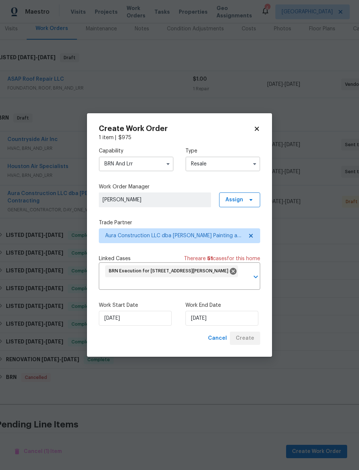
click at [254, 128] on icon at bounding box center [256, 128] width 7 height 7
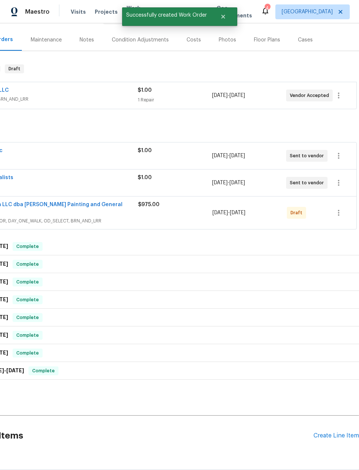
scroll to position [83, 59]
click at [338, 204] on button "button" at bounding box center [339, 213] width 18 height 18
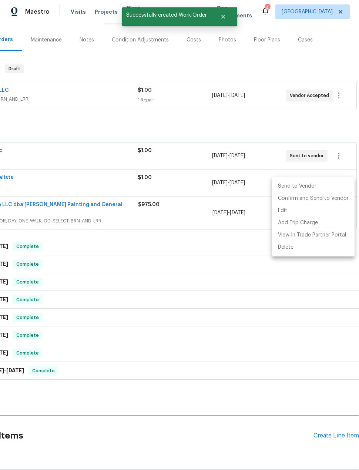
click at [321, 188] on li "Send to Vendor" at bounding box center [313, 186] width 82 height 12
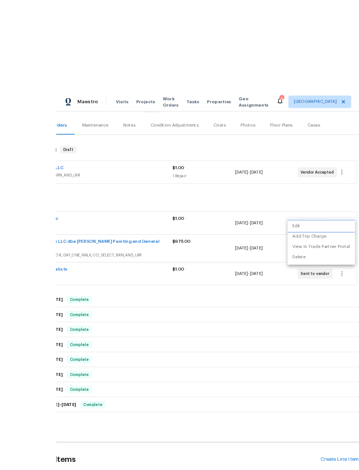
scroll to position [27, 0]
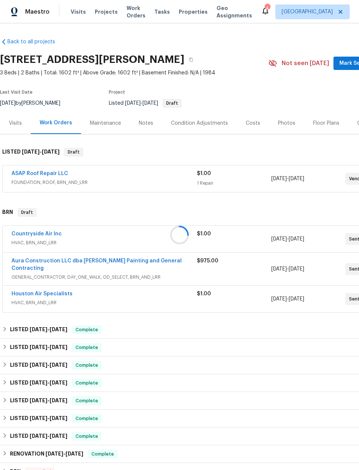
click at [152, 263] on div at bounding box center [179, 235] width 359 height 470
click at [116, 264] on div at bounding box center [179, 235] width 359 height 470
click at [126, 266] on div at bounding box center [179, 235] width 359 height 470
click at [78, 262] on div at bounding box center [179, 235] width 359 height 470
click at [122, 260] on link "Aura Construction LLC dba [PERSON_NAME] Painting and General Contracting" at bounding box center [96, 264] width 170 height 13
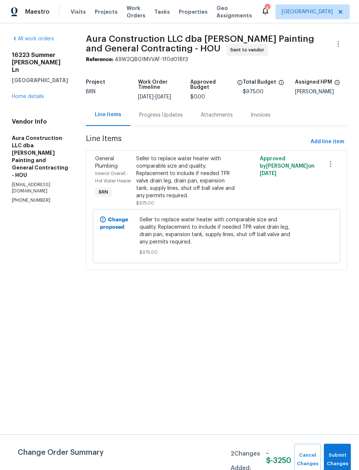
click at [200, 169] on div "Seller to replace water heater with comparable size and quality. Replacement to…" at bounding box center [185, 177] width 98 height 44
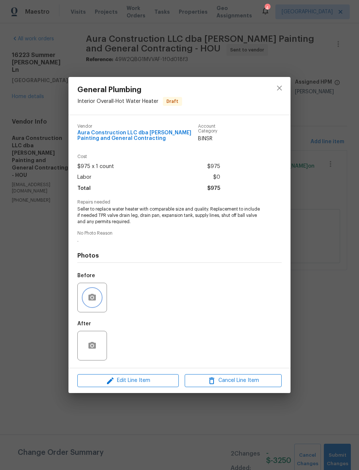
click at [90, 297] on icon "button" at bounding box center [91, 297] width 7 height 7
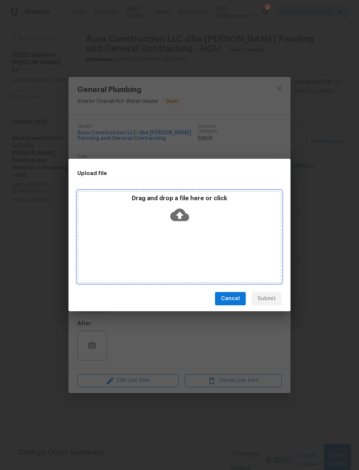
click at [181, 215] on icon at bounding box center [179, 214] width 19 height 19
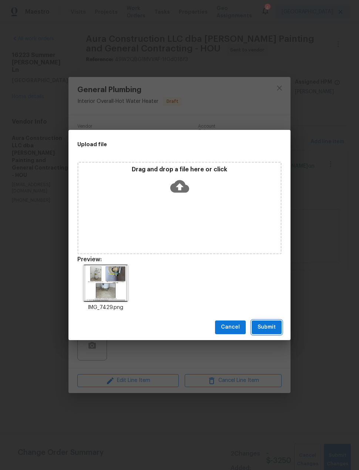
click at [271, 325] on span "Submit" at bounding box center [266, 327] width 18 height 9
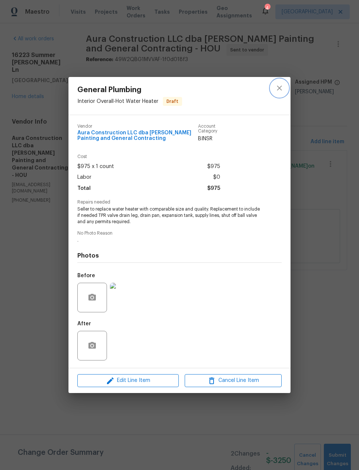
click at [280, 89] on icon "close" at bounding box center [279, 88] width 9 height 9
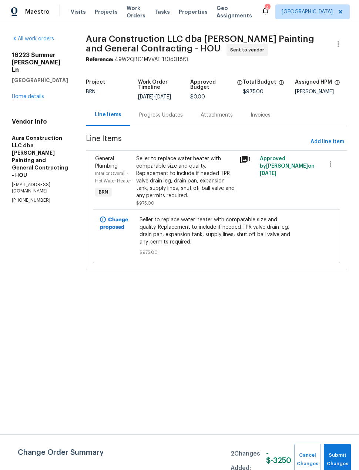
click at [43, 94] on link "Home details" at bounding box center [28, 96] width 32 height 5
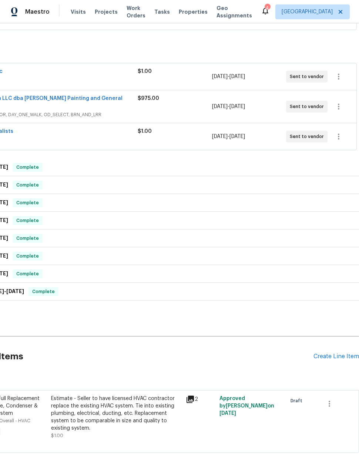
scroll to position [162, 59]
click at [338, 354] on div "Create Line Item" at bounding box center [335, 356] width 45 height 7
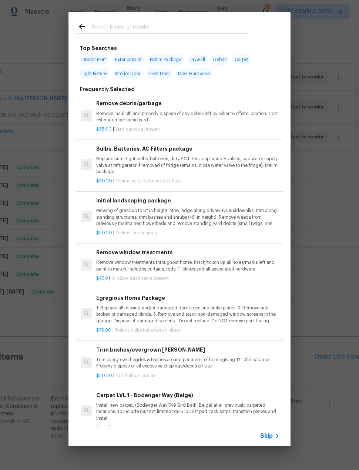
click at [155, 22] on input "text" at bounding box center [169, 27] width 157 height 11
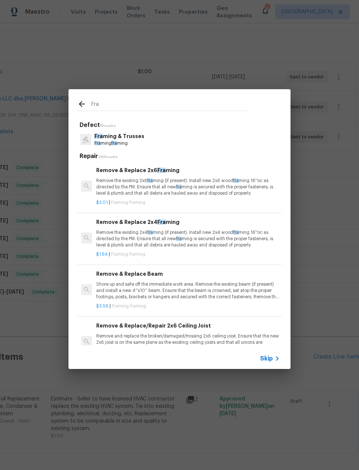
type input "Fra"
click at [188, 135] on div "Fra ming & Trusses Fra ming fra ming" at bounding box center [179, 139] width 204 height 20
click at [201, 143] on div "Fra ming & Trusses Fra ming fra ming" at bounding box center [179, 139] width 204 height 20
click at [122, 138] on p "Fra ming & Trusses" at bounding box center [119, 136] width 50 height 8
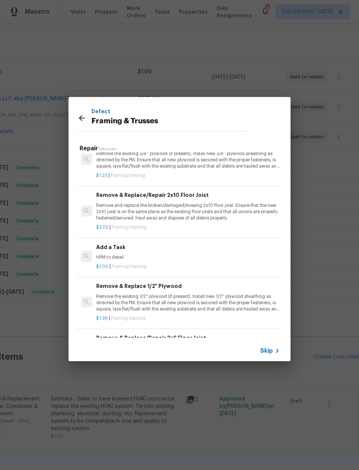
scroll to position [408, 0]
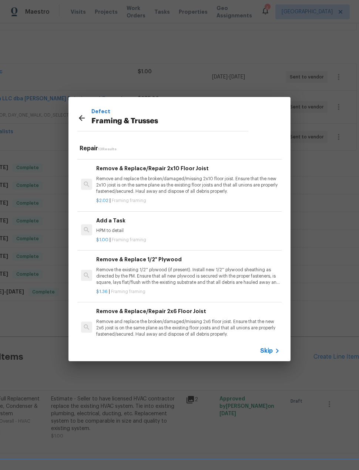
click at [243, 227] on p "HPM to detail" at bounding box center [187, 230] width 183 height 6
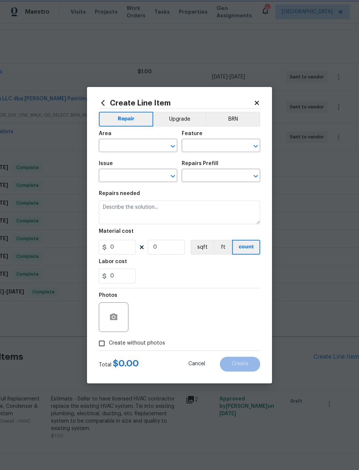
type input "Framing"
type input "Framing & Trusses"
type input "Add a Task $1.00"
type textarea "HPM to detail"
type input "1"
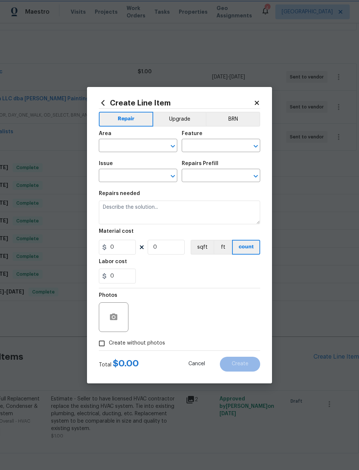
type input "1"
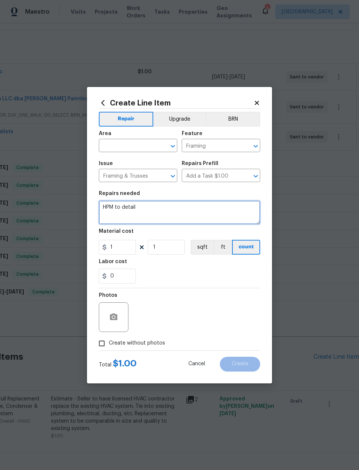
click at [223, 217] on textarea "HPM to detail" at bounding box center [179, 212] width 161 height 24
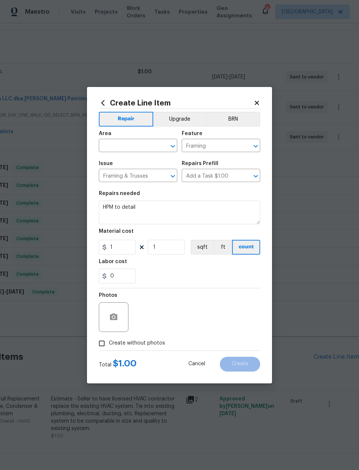
click at [236, 118] on button "BRN" at bounding box center [233, 119] width 54 height 15
click at [124, 145] on input "text" at bounding box center [128, 146] width 58 height 11
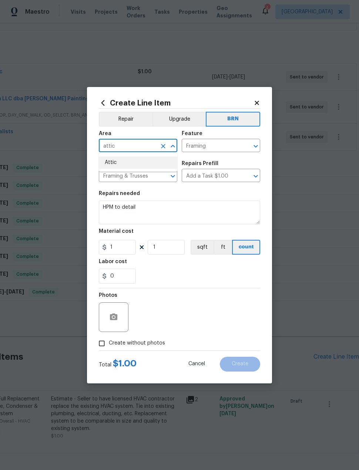
click at [150, 165] on li "Attic" at bounding box center [138, 162] width 78 height 12
type input "Attic"
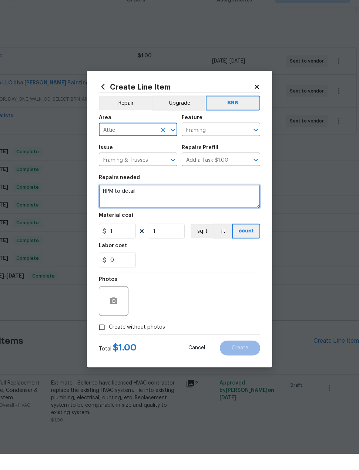
click at [209, 200] on textarea "HPM to detail" at bounding box center [179, 212] width 161 height 24
type textarea "H"
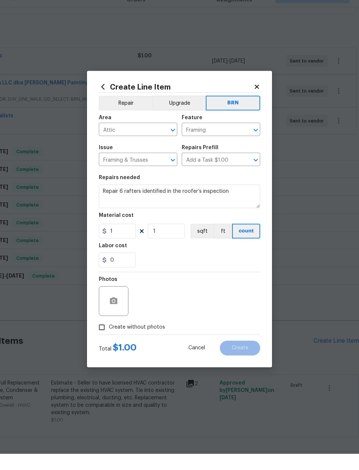
scroll to position [16, 0]
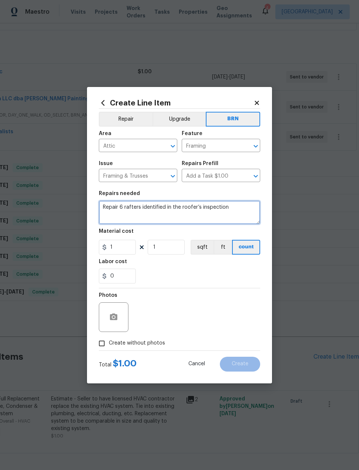
click at [237, 209] on textarea "Repair 6 rafters identified in the roofer’s inspection" at bounding box center [179, 212] width 161 height 24
type textarea "Repair"
click at [116, 209] on textarea at bounding box center [179, 212] width 161 height 24
paste textarea "sister nail like size timbers to each side of damaged rafters - Up to six rafte…"
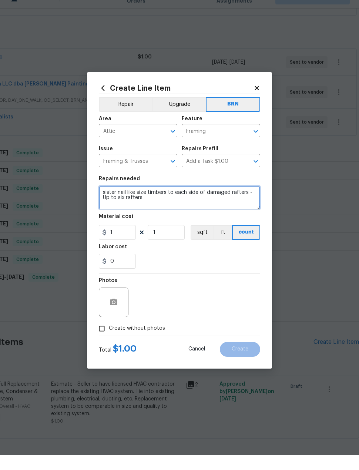
type textarea "sister nail like size timbers to each side of damaged rafters - Up to six rafte…"
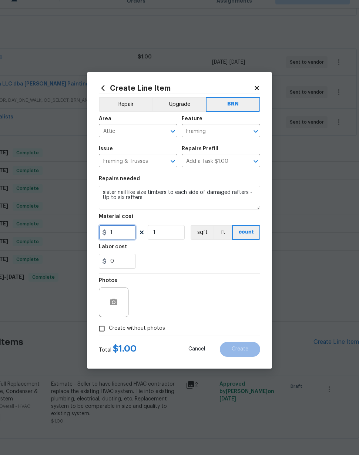
click at [124, 240] on input "1" at bounding box center [117, 247] width 37 height 15
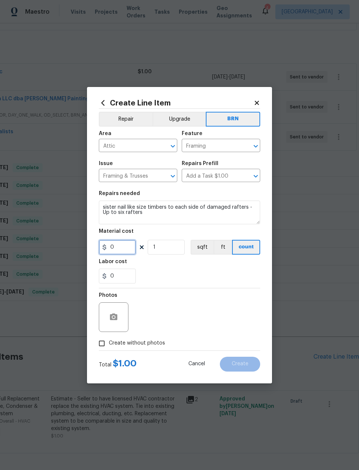
click at [125, 253] on input "0" at bounding box center [117, 247] width 37 height 15
click at [197, 278] on div "0" at bounding box center [179, 276] width 161 height 15
type input "2167.5"
click at [104, 345] on input "Create without photos" at bounding box center [102, 343] width 14 height 14
checkbox input "true"
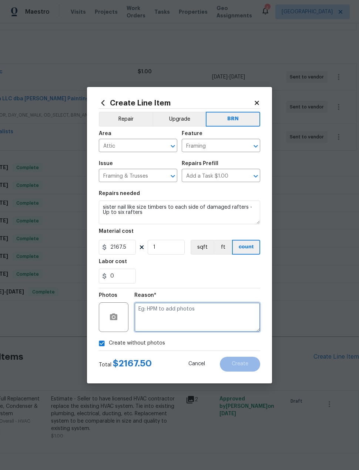
click at [227, 315] on textarea at bounding box center [197, 317] width 126 height 30
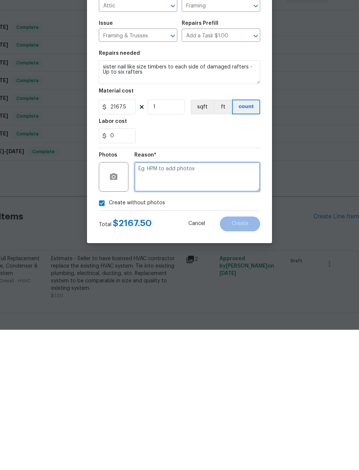
click at [210, 302] on textarea at bounding box center [197, 317] width 126 height 30
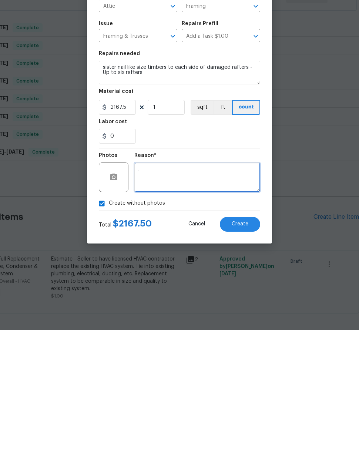
type textarea "."
click at [249, 357] on button "Create" at bounding box center [240, 364] width 40 height 15
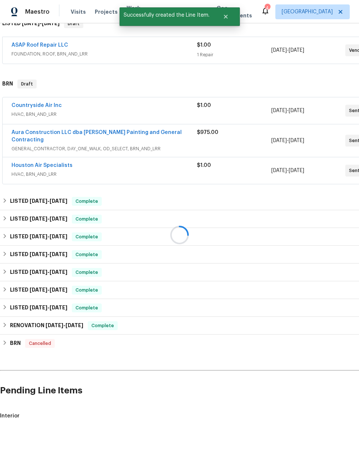
scroll to position [94, 0]
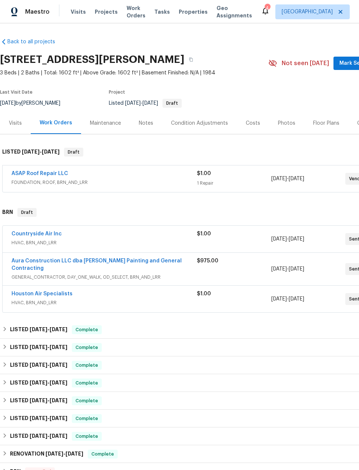
click at [147, 120] on div "Notes" at bounding box center [146, 122] width 14 height 7
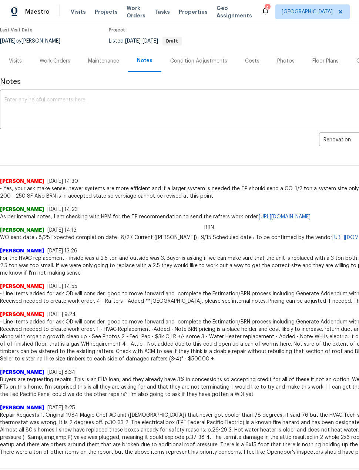
scroll to position [61, 0]
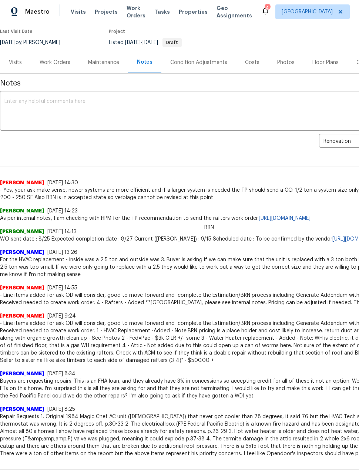
click at [67, 65] on div "Work Orders" at bounding box center [55, 62] width 31 height 7
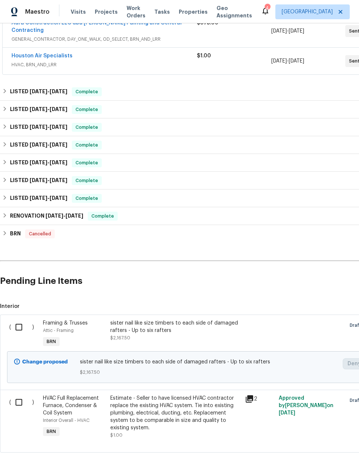
scroll to position [237, 0]
click at [21, 323] on input "checkbox" at bounding box center [21, 328] width 21 height 16
checkbox input "true"
click at [335, 451] on span "Create Work Order" at bounding box center [316, 451] width 49 height 9
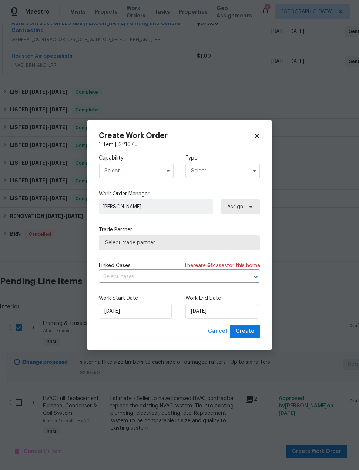
click at [150, 173] on input "text" at bounding box center [136, 170] width 75 height 15
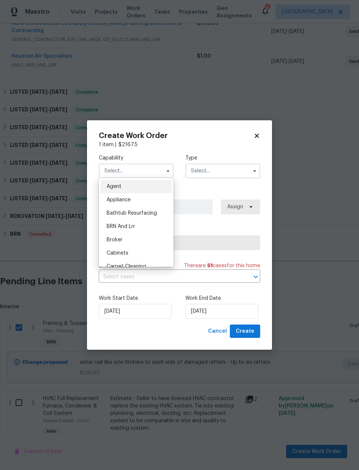
click at [154, 229] on div "BRN And Lrr" at bounding box center [136, 226] width 71 height 13
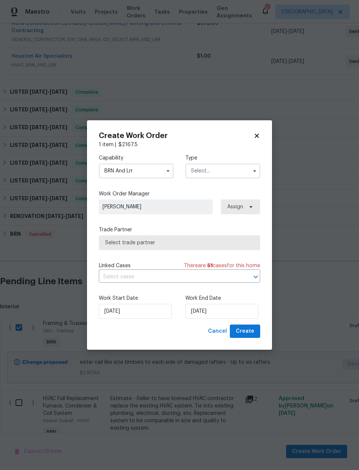
type input "BRN And Lrr"
click at [233, 171] on input "text" at bounding box center [222, 170] width 75 height 15
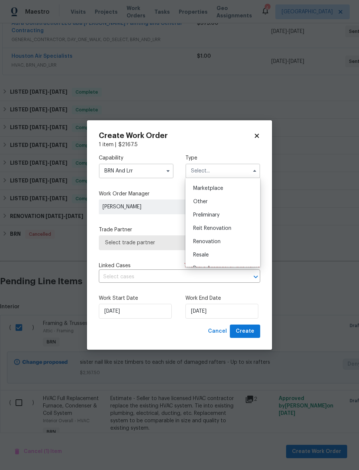
scroll to position [146, 0]
click at [223, 241] on div "Resale" at bounding box center [222, 239] width 71 height 13
type input "Resale"
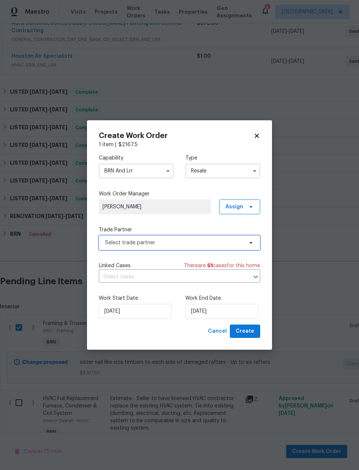
click at [209, 243] on span "Select trade partner" at bounding box center [174, 242] width 138 height 7
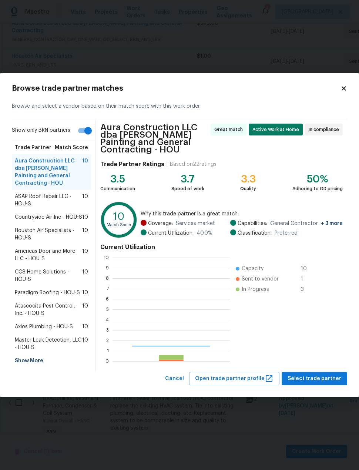
scroll to position [104, 117]
click at [74, 199] on span "ASAP Roof Repair LLC - HOU-S" at bounding box center [48, 200] width 67 height 15
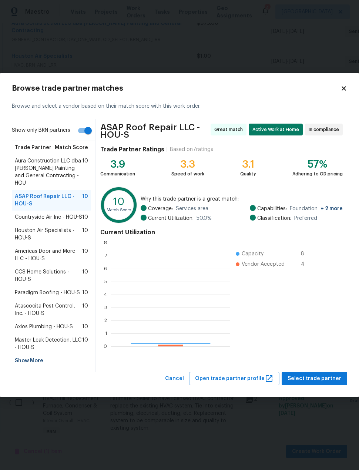
scroll to position [104, 119]
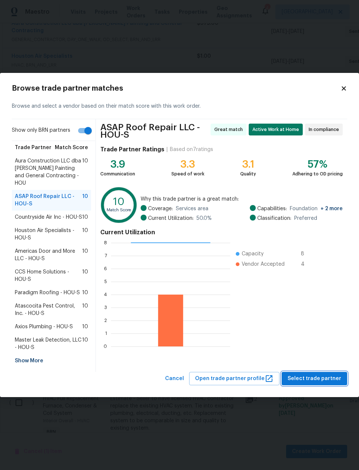
click at [338, 374] on span "Select trade partner" at bounding box center [314, 378] width 54 height 9
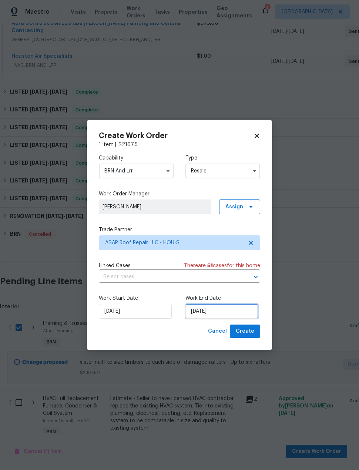
click at [249, 315] on input "[DATE]" at bounding box center [221, 311] width 73 height 15
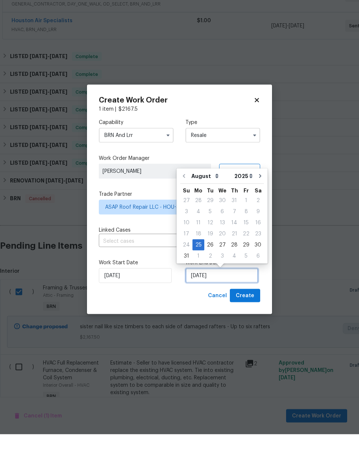
scroll to position [7, 0]
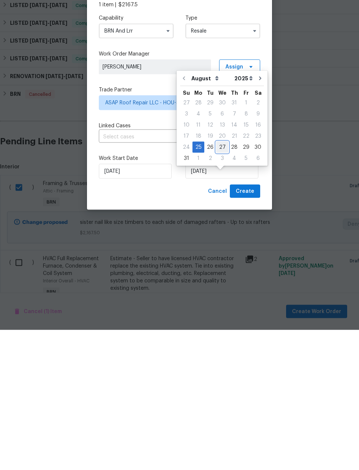
click at [225, 282] on div "27" at bounding box center [222, 287] width 12 height 10
type input "[DATE]"
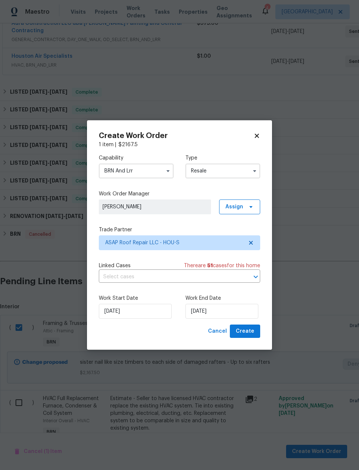
click at [201, 281] on input "text" at bounding box center [169, 276] width 141 height 11
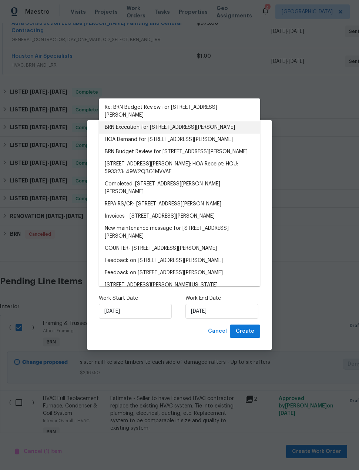
click at [234, 121] on li "BRN Execution for [STREET_ADDRESS][PERSON_NAME]" at bounding box center [179, 127] width 161 height 12
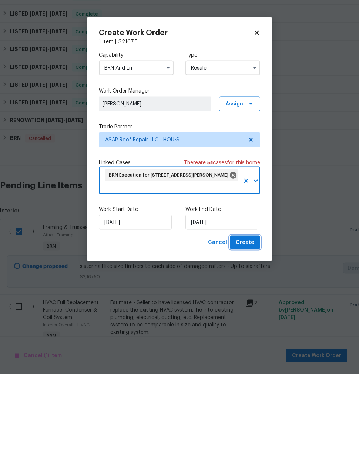
click at [256, 331] on button "Create" at bounding box center [245, 338] width 30 height 14
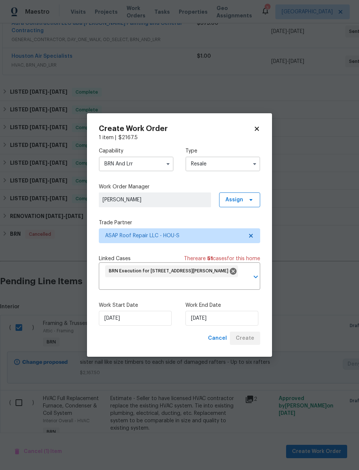
checkbox input "false"
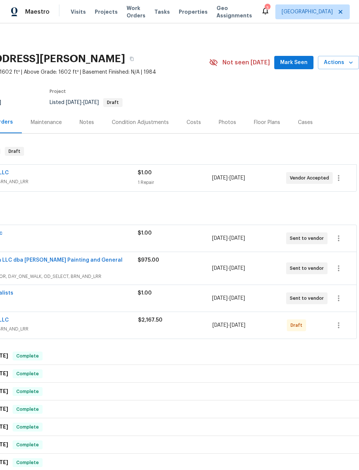
scroll to position [1, 59]
click at [343, 169] on button "button" at bounding box center [339, 178] width 18 height 18
click at [291, 191] on li "Delete" at bounding box center [314, 187] width 80 height 12
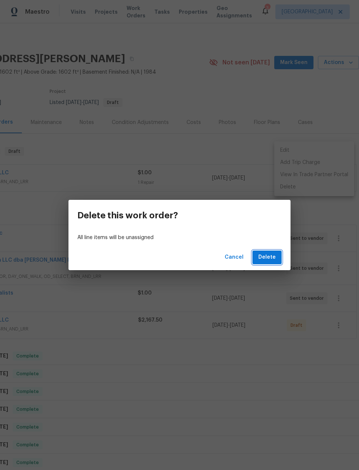
click at [274, 260] on span "Delete" at bounding box center [266, 257] width 17 height 9
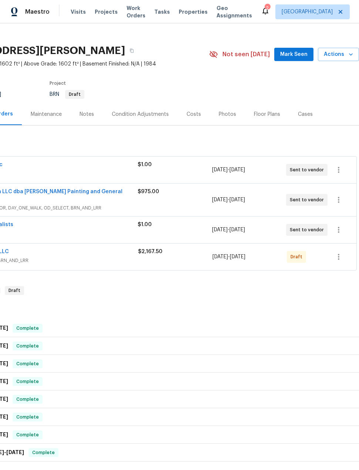
scroll to position [9, 59]
click at [339, 252] on icon "button" at bounding box center [338, 256] width 9 height 9
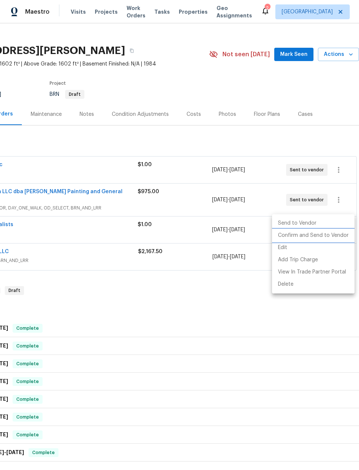
click at [326, 238] on li "Confirm and Send to Vendor" at bounding box center [313, 235] width 82 height 12
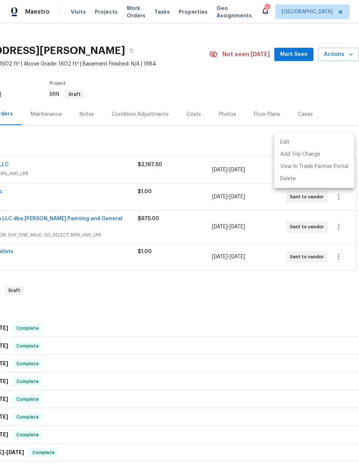
click at [305, 256] on div at bounding box center [179, 235] width 359 height 470
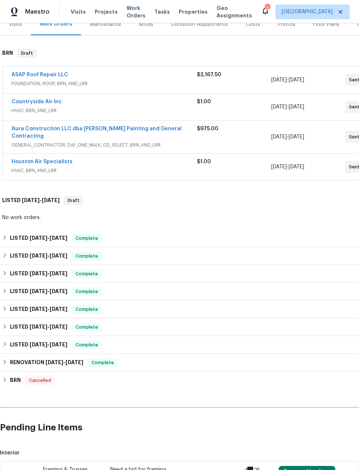
scroll to position [99, 0]
